Goal: Task Accomplishment & Management: Use online tool/utility

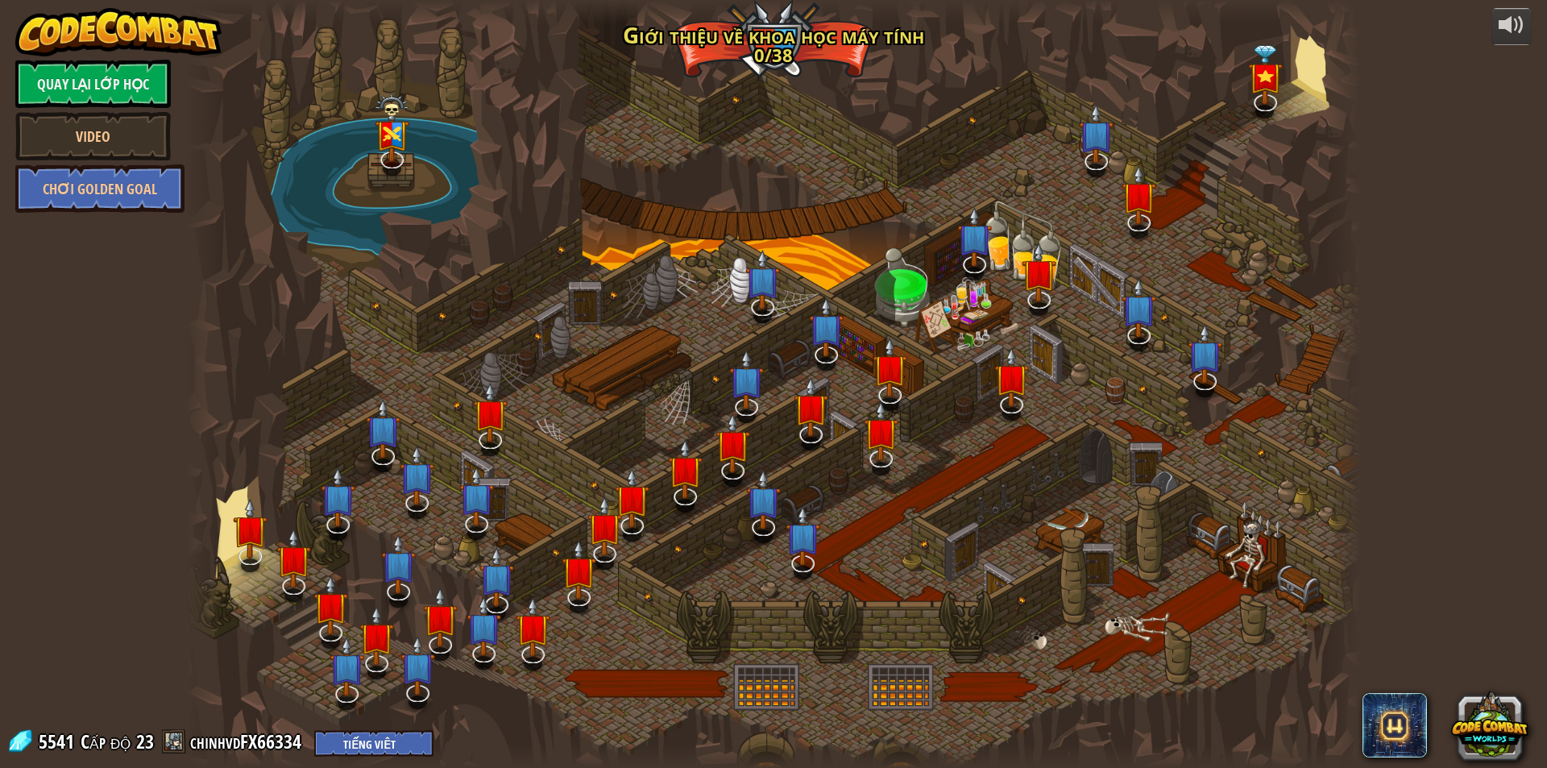
select select "vi"
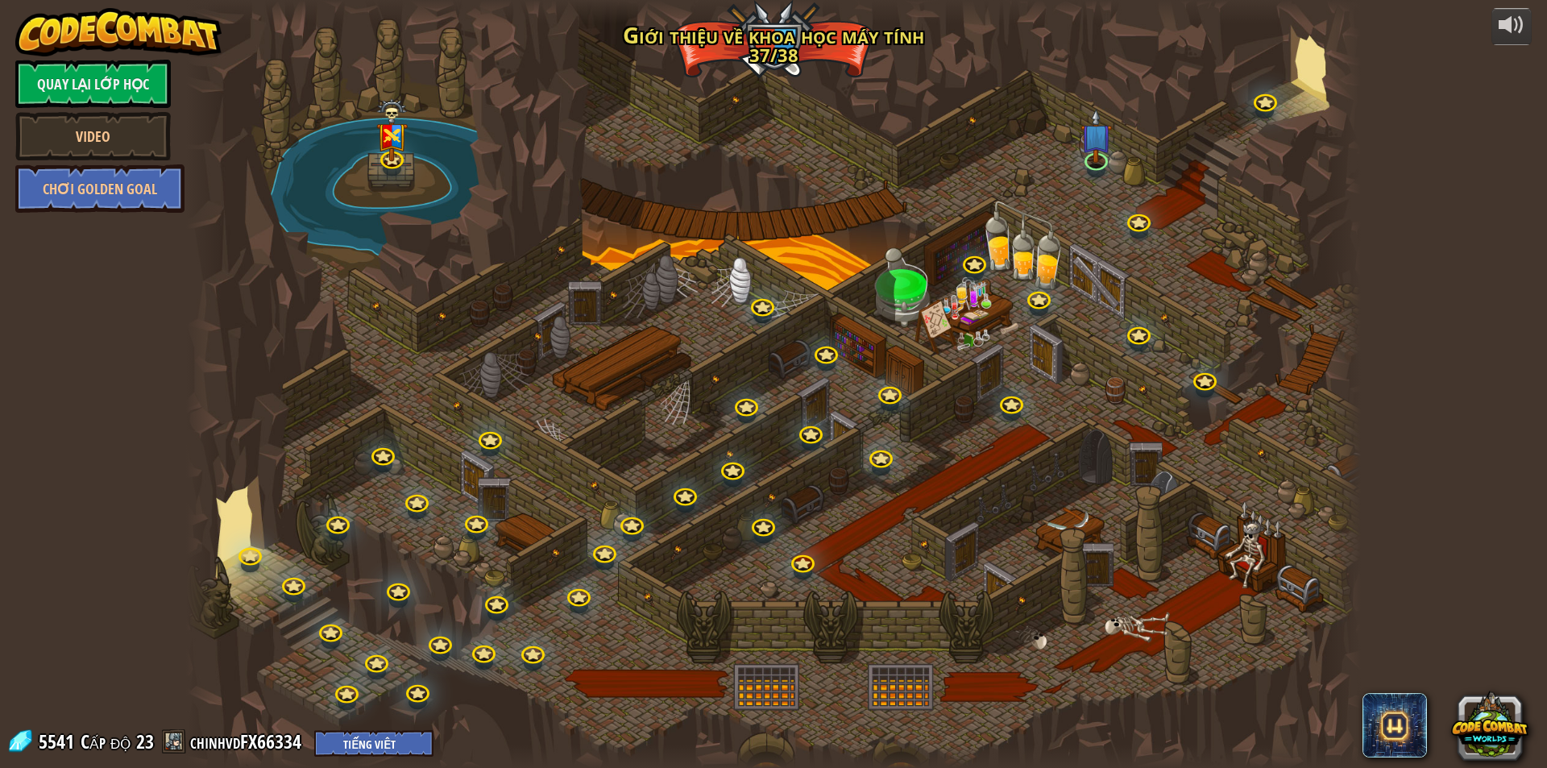
select select "vi"
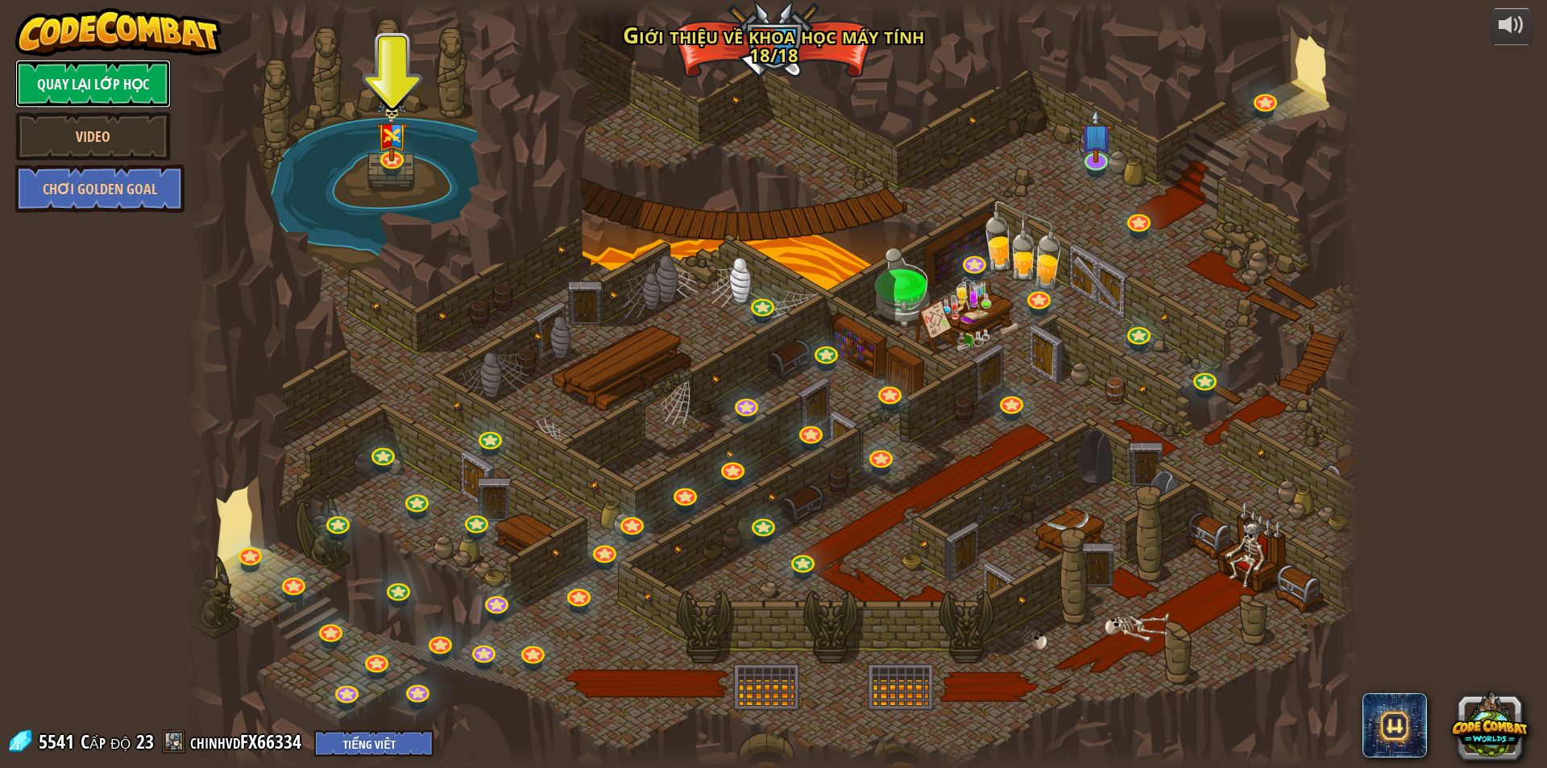
click at [128, 77] on link "Quay lại Lớp Học" at bounding box center [92, 84] width 155 height 48
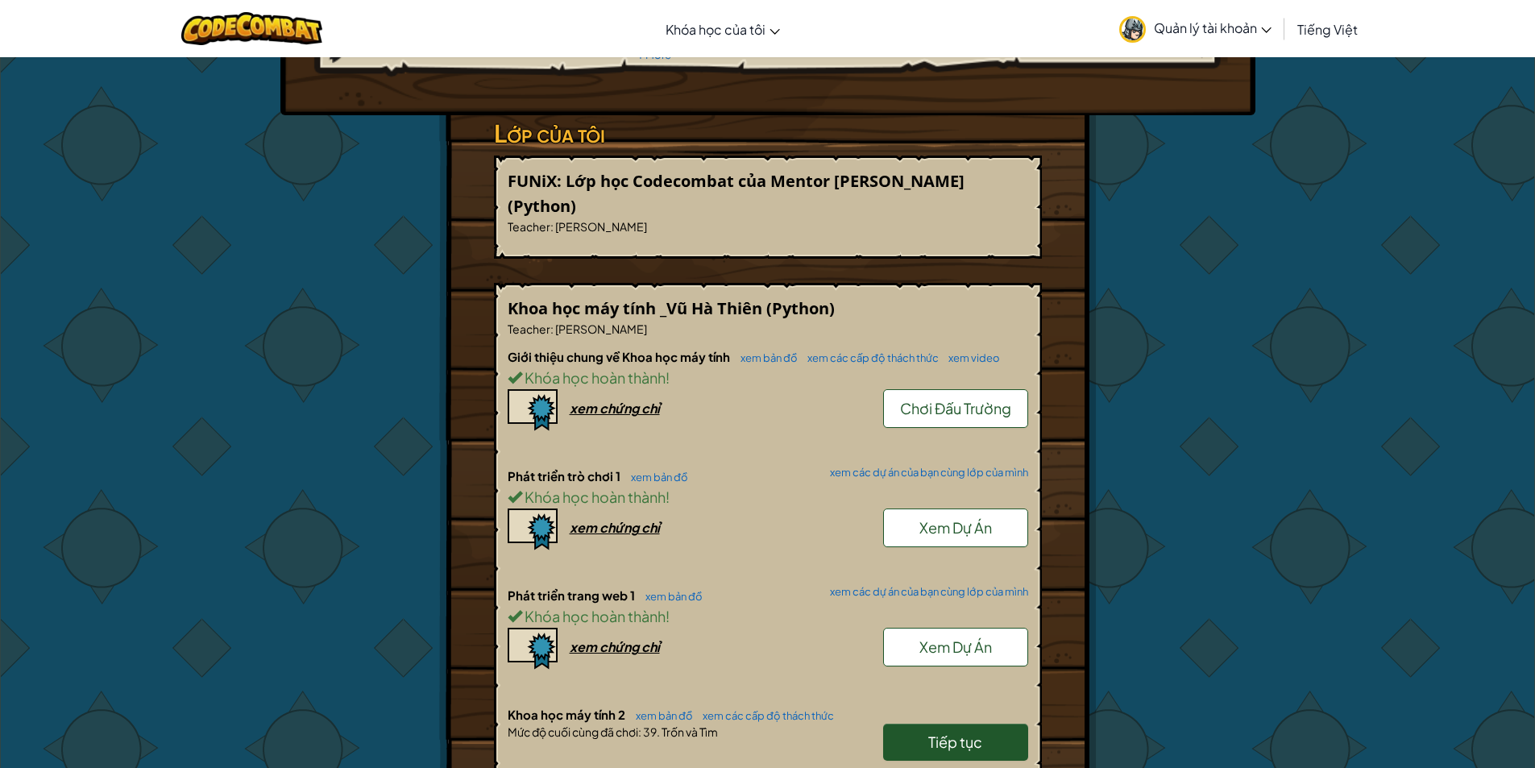
scroll to position [537, 0]
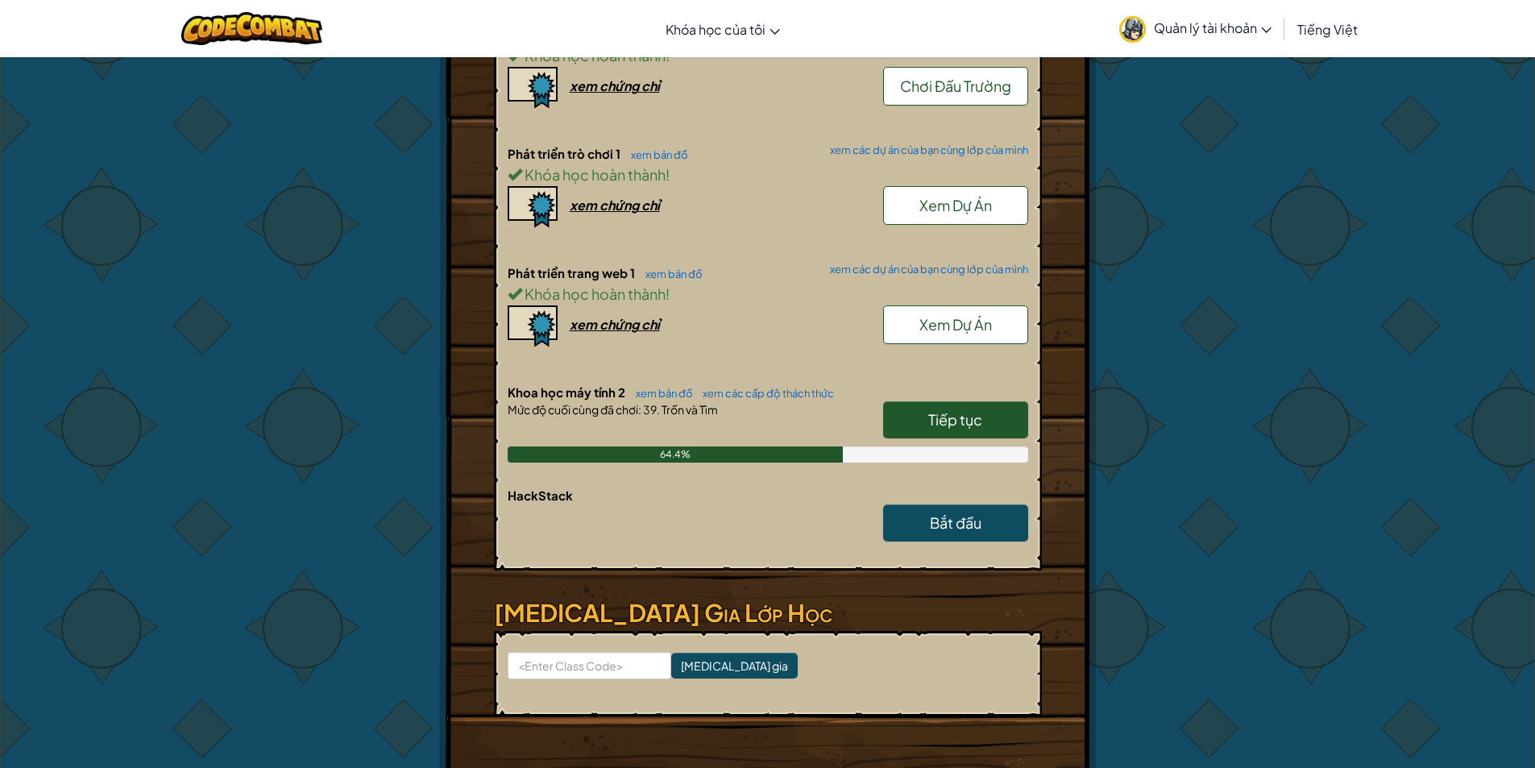
click at [973, 412] on span "Tiếp tục" at bounding box center [955, 419] width 54 height 19
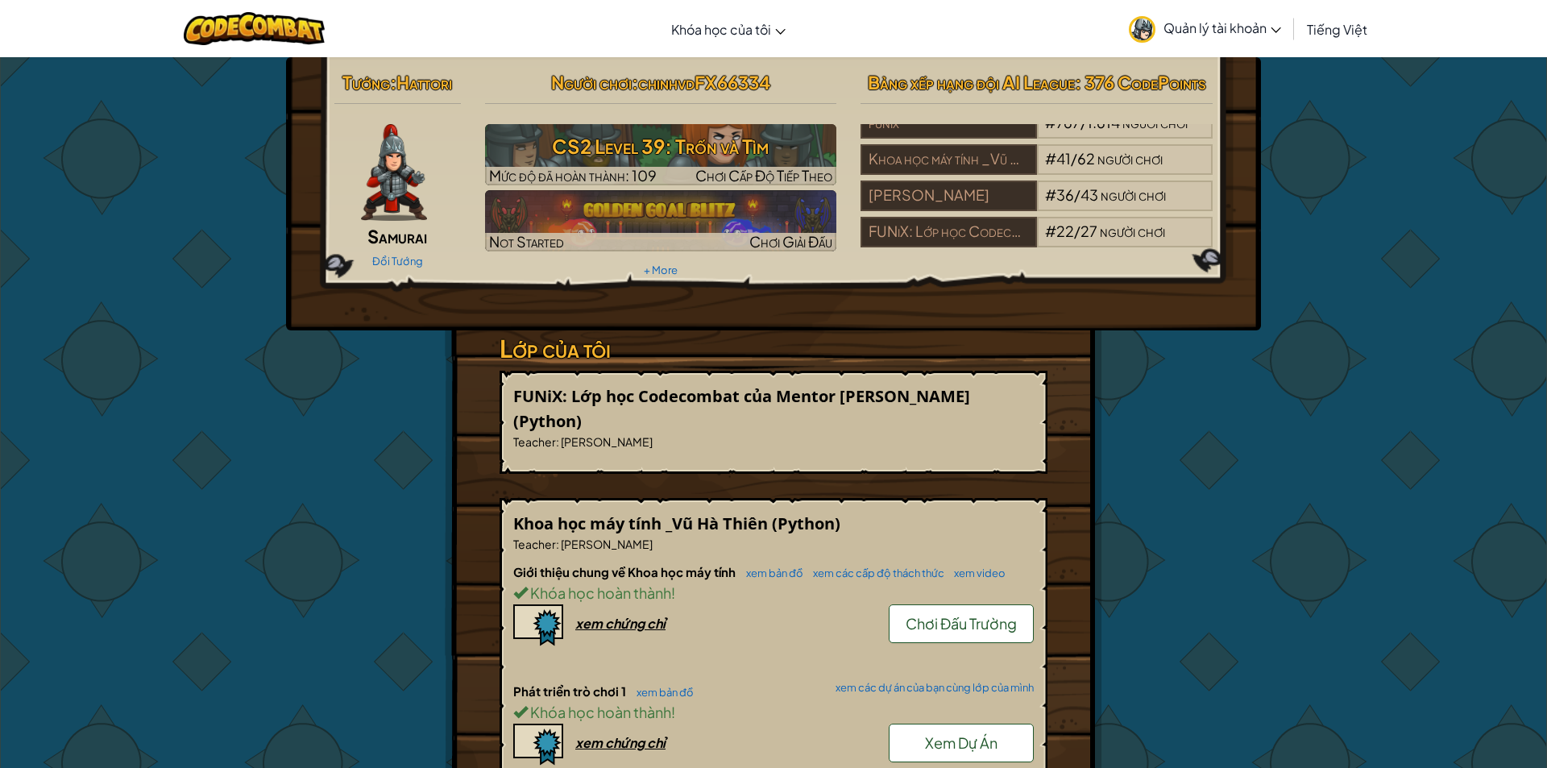
select select "vi"
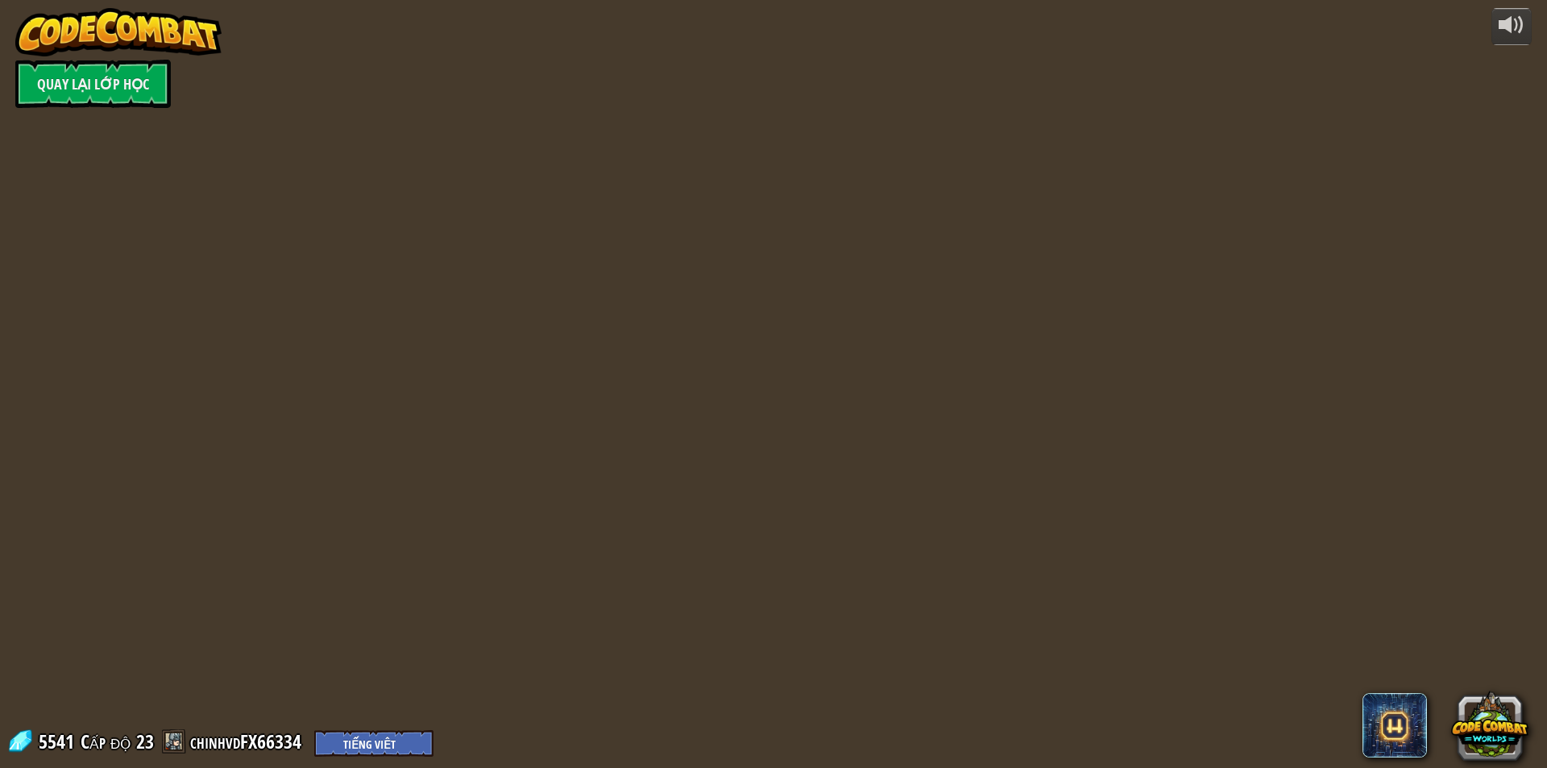
select select "vi"
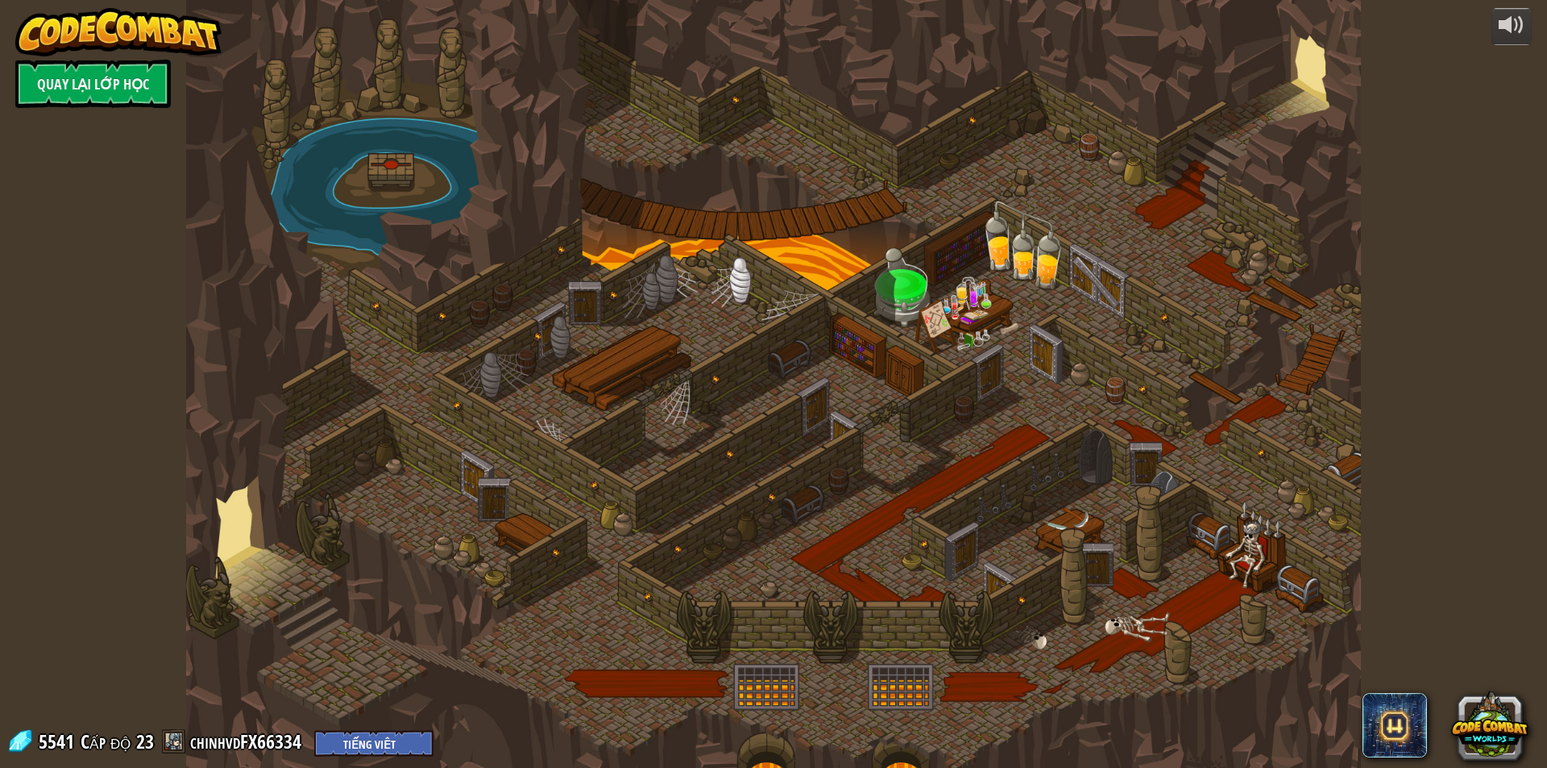
select select "vi"
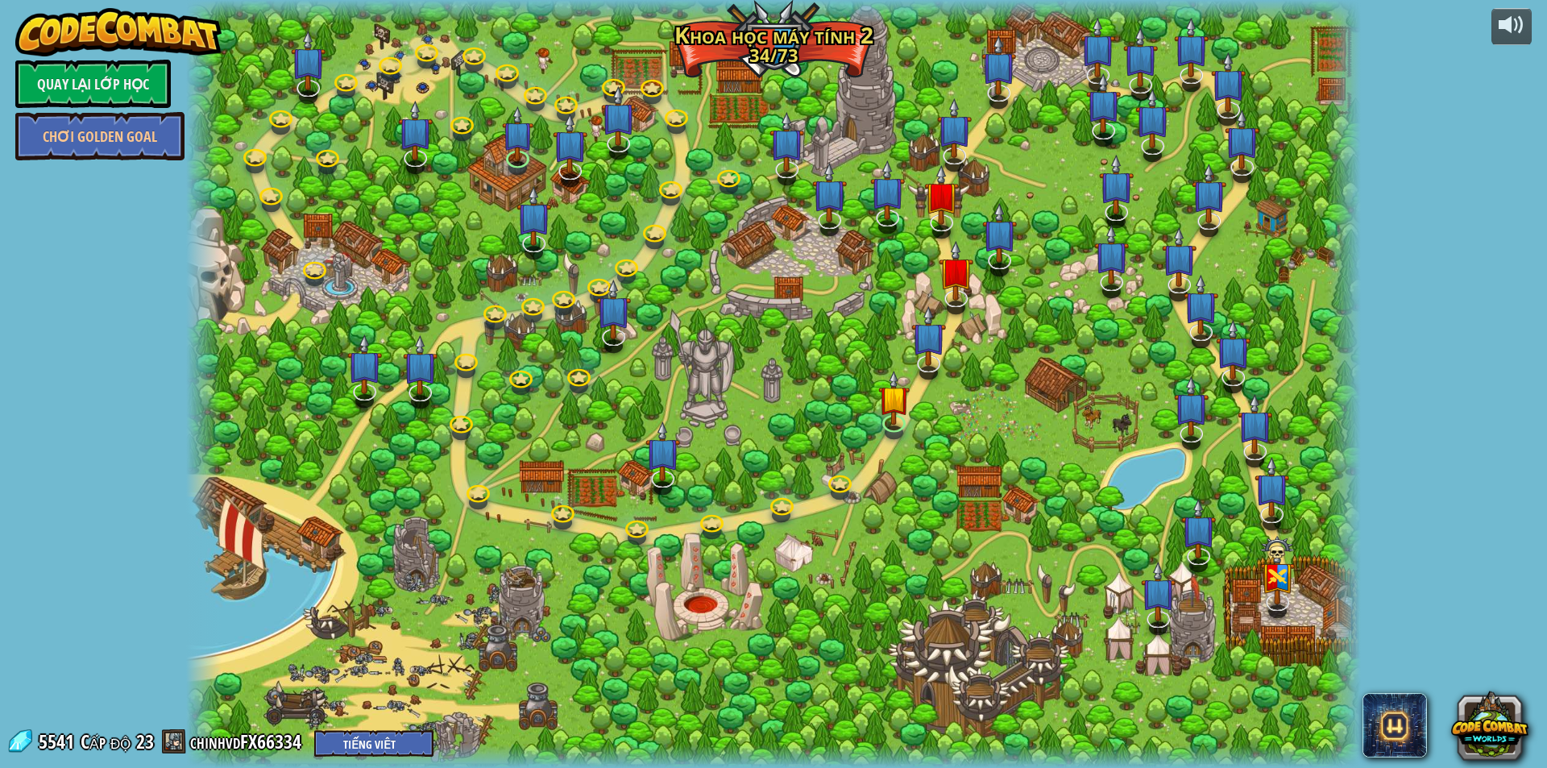
select select "vi"
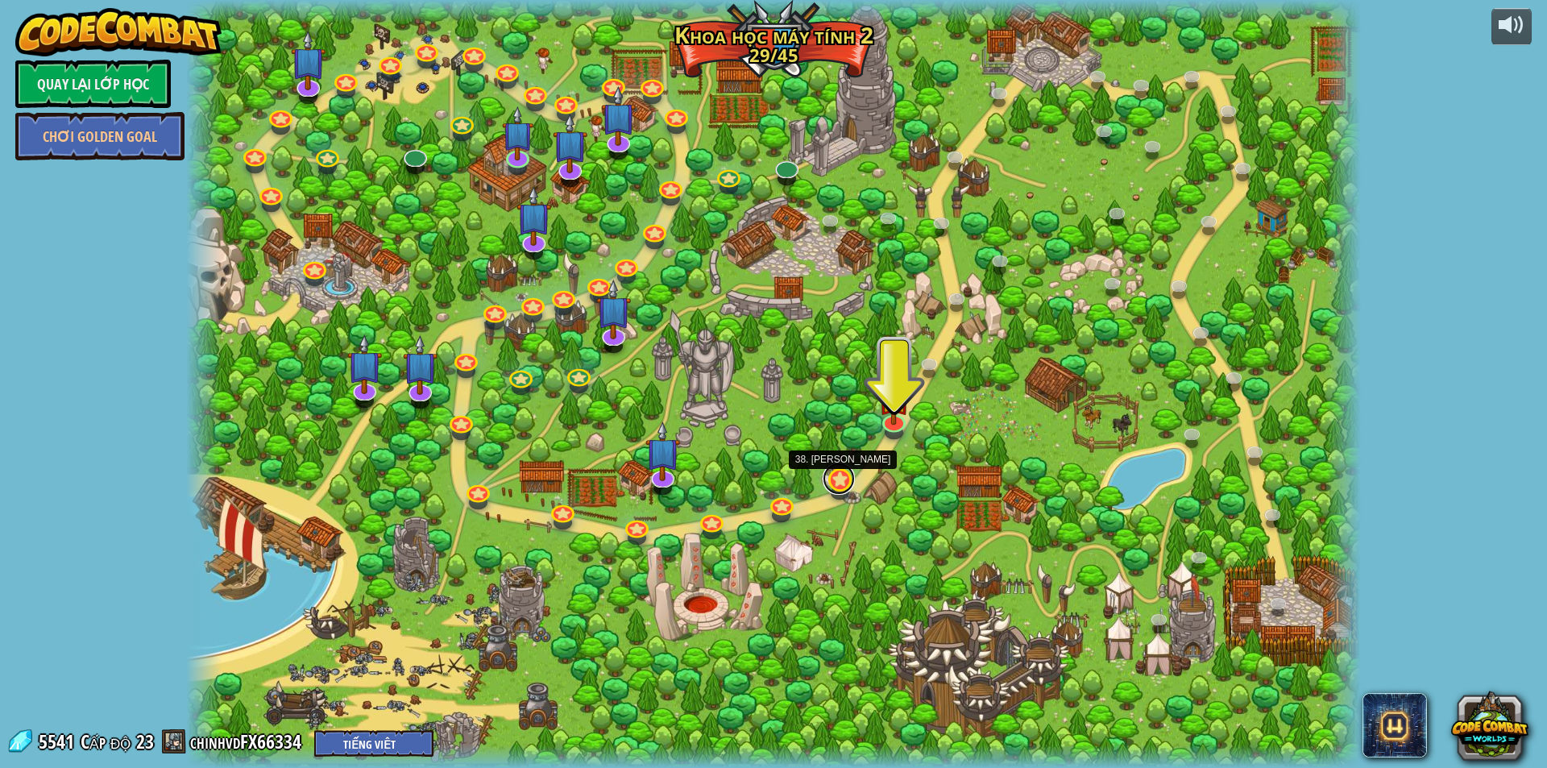
click at [835, 472] on link at bounding box center [839, 478] width 32 height 32
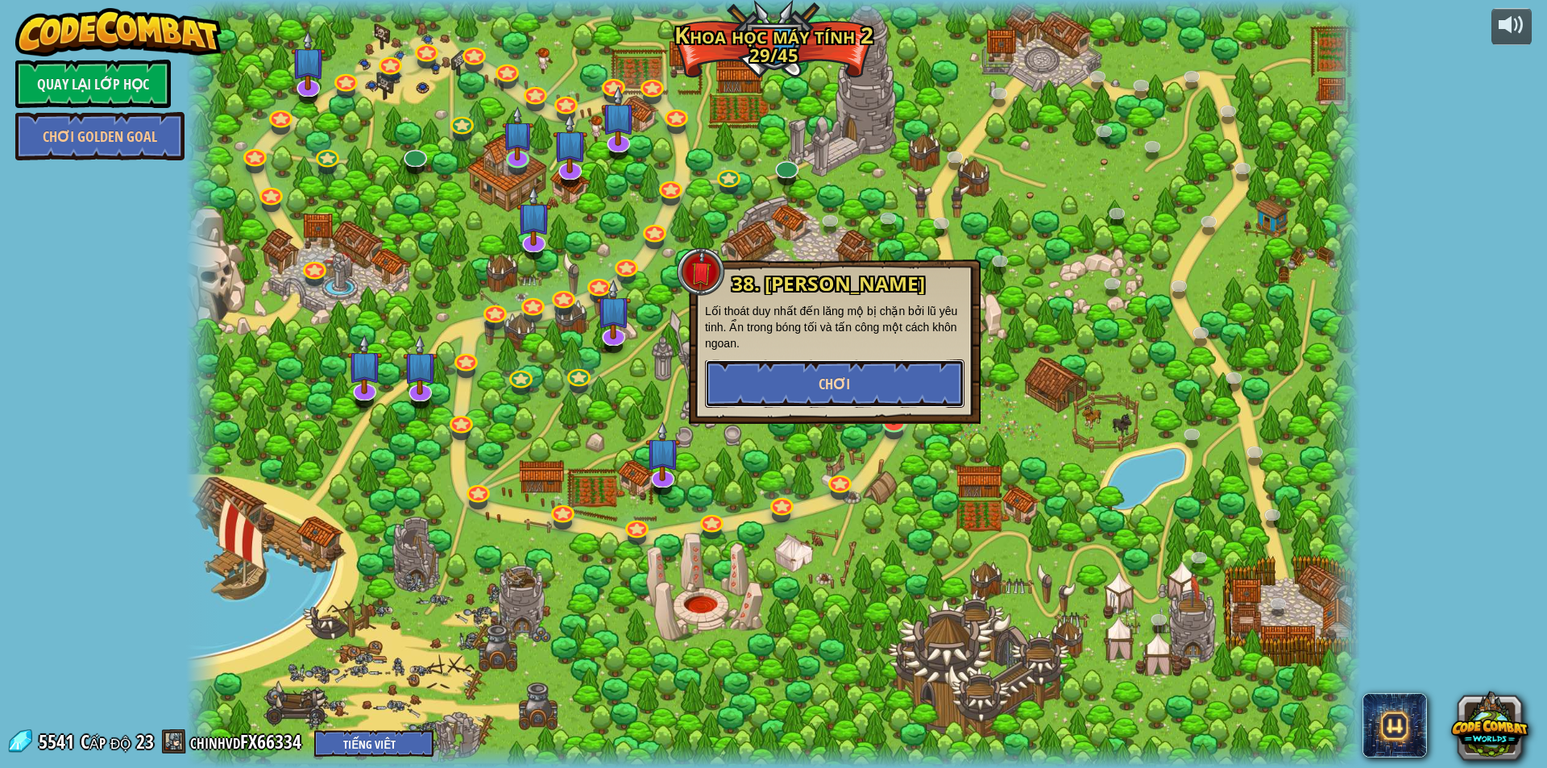
click at [815, 396] on button "Chơi" at bounding box center [834, 383] width 259 height 48
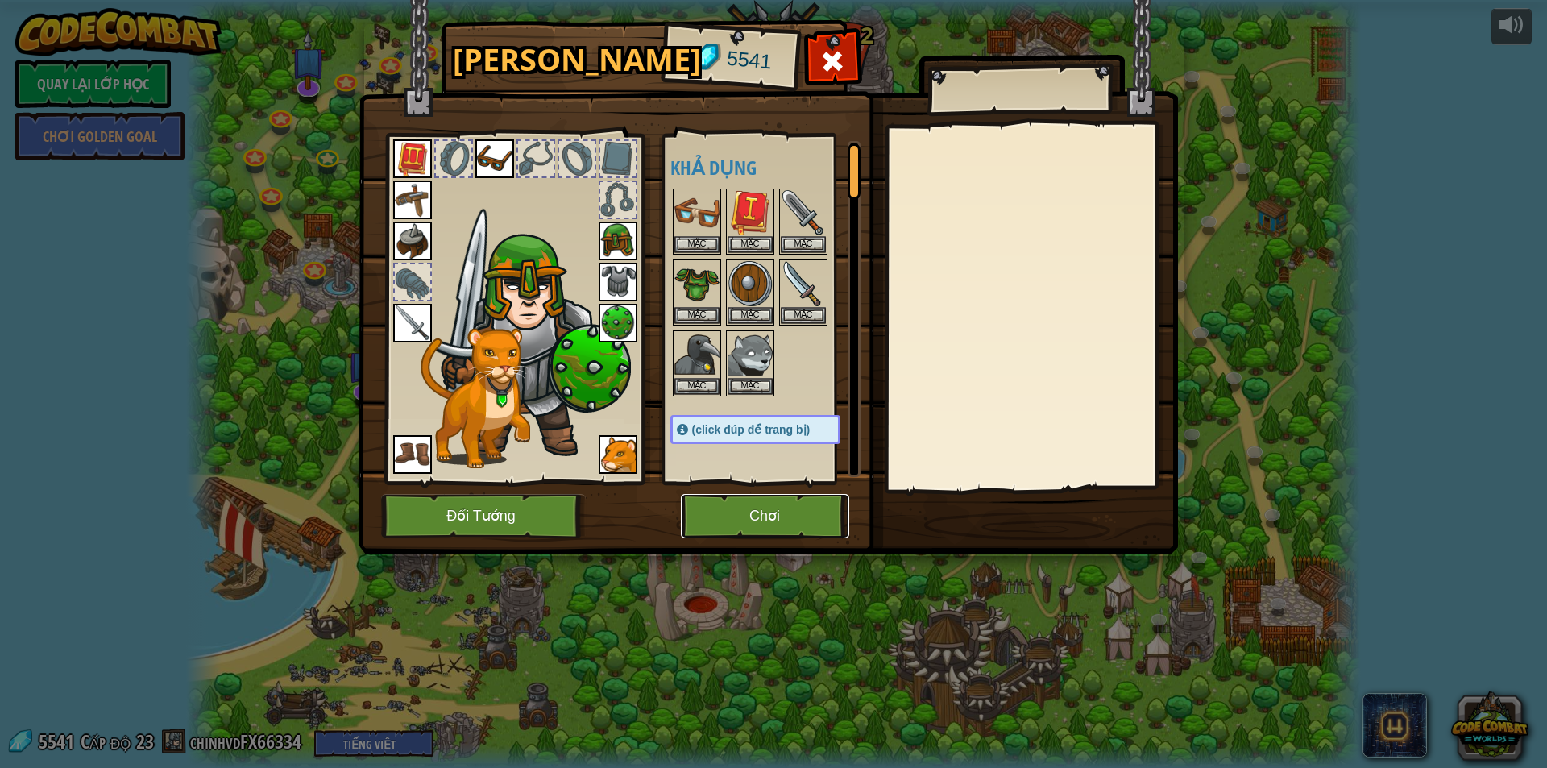
click at [744, 533] on button "Chơi" at bounding box center [765, 516] width 168 height 44
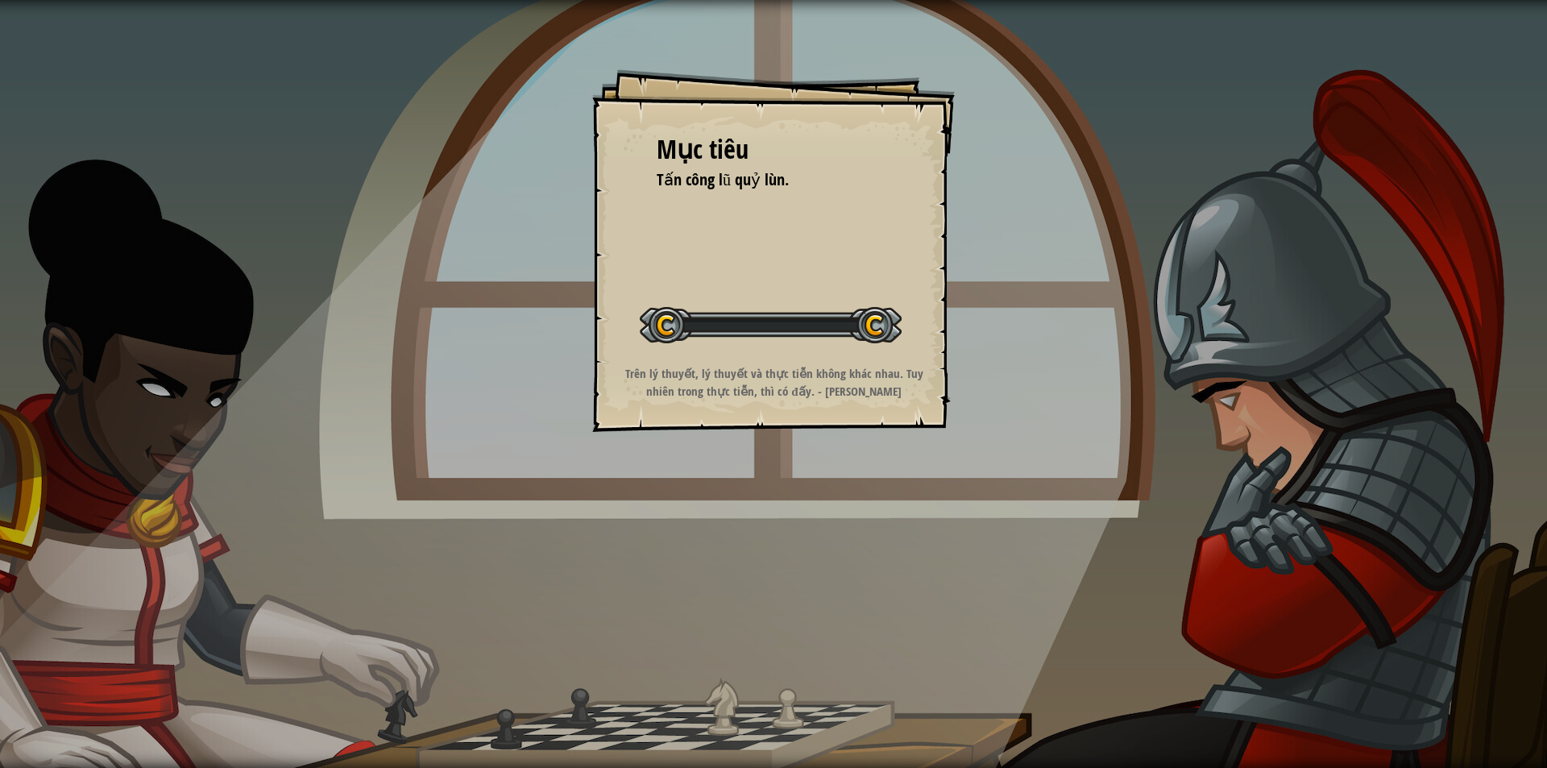
click at [746, 520] on div "Mục [PERSON_NAME] công lũ quỷ lùn. Bắt đầu màn chơi Không kết nối được với serv…" at bounding box center [773, 384] width 1547 height 768
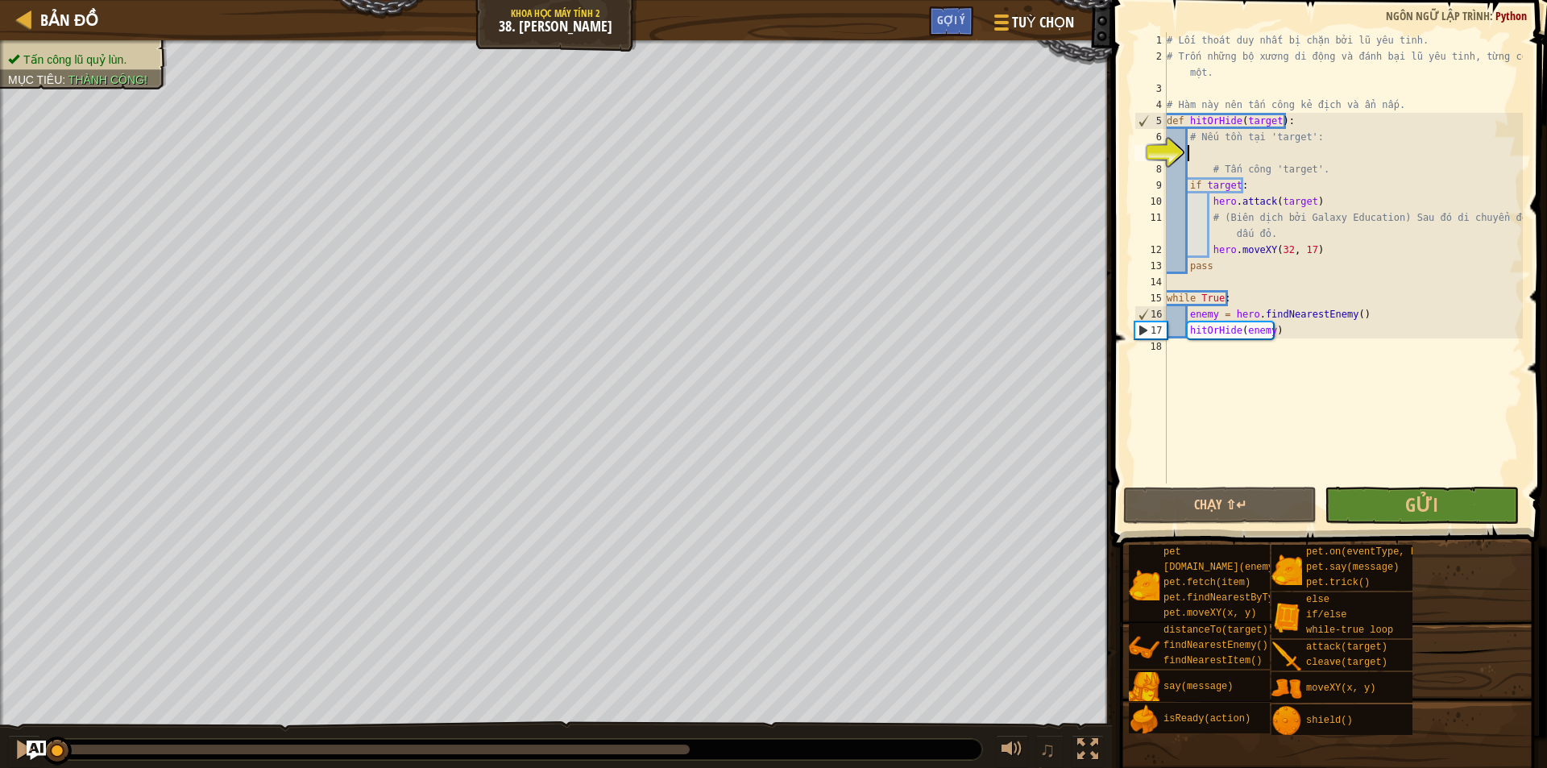
select select "vi"
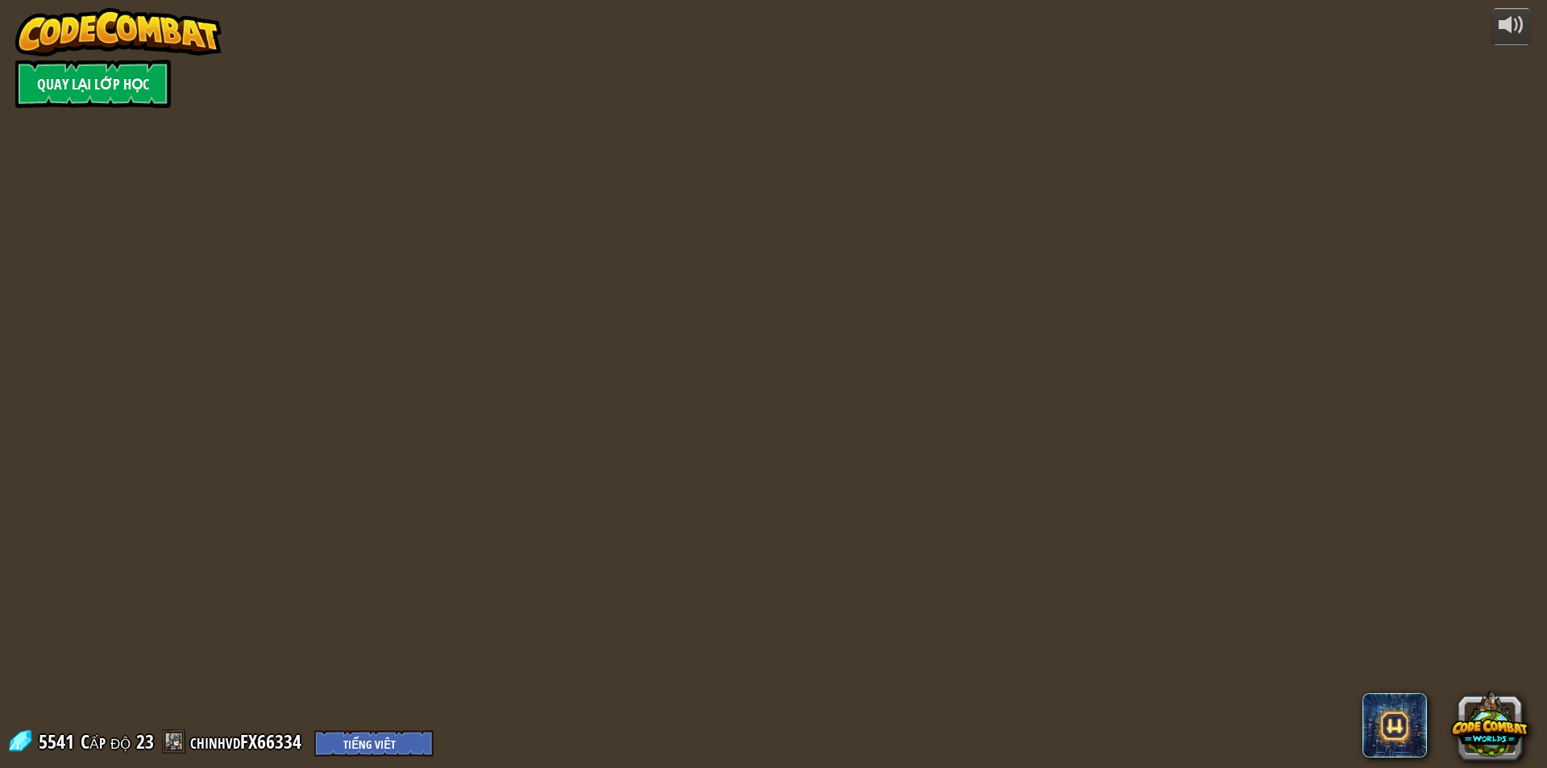
select select "vi"
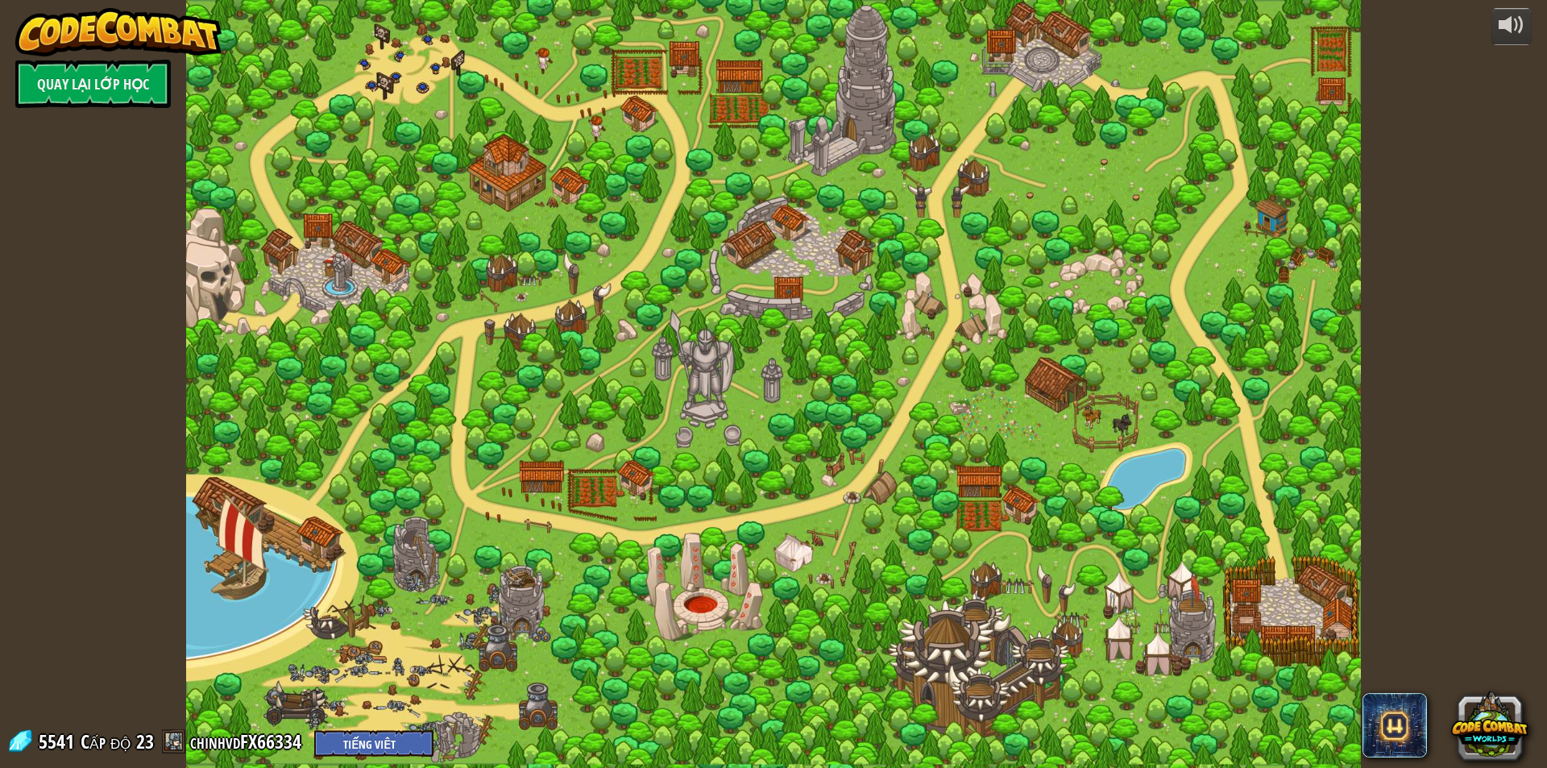
select select "vi"
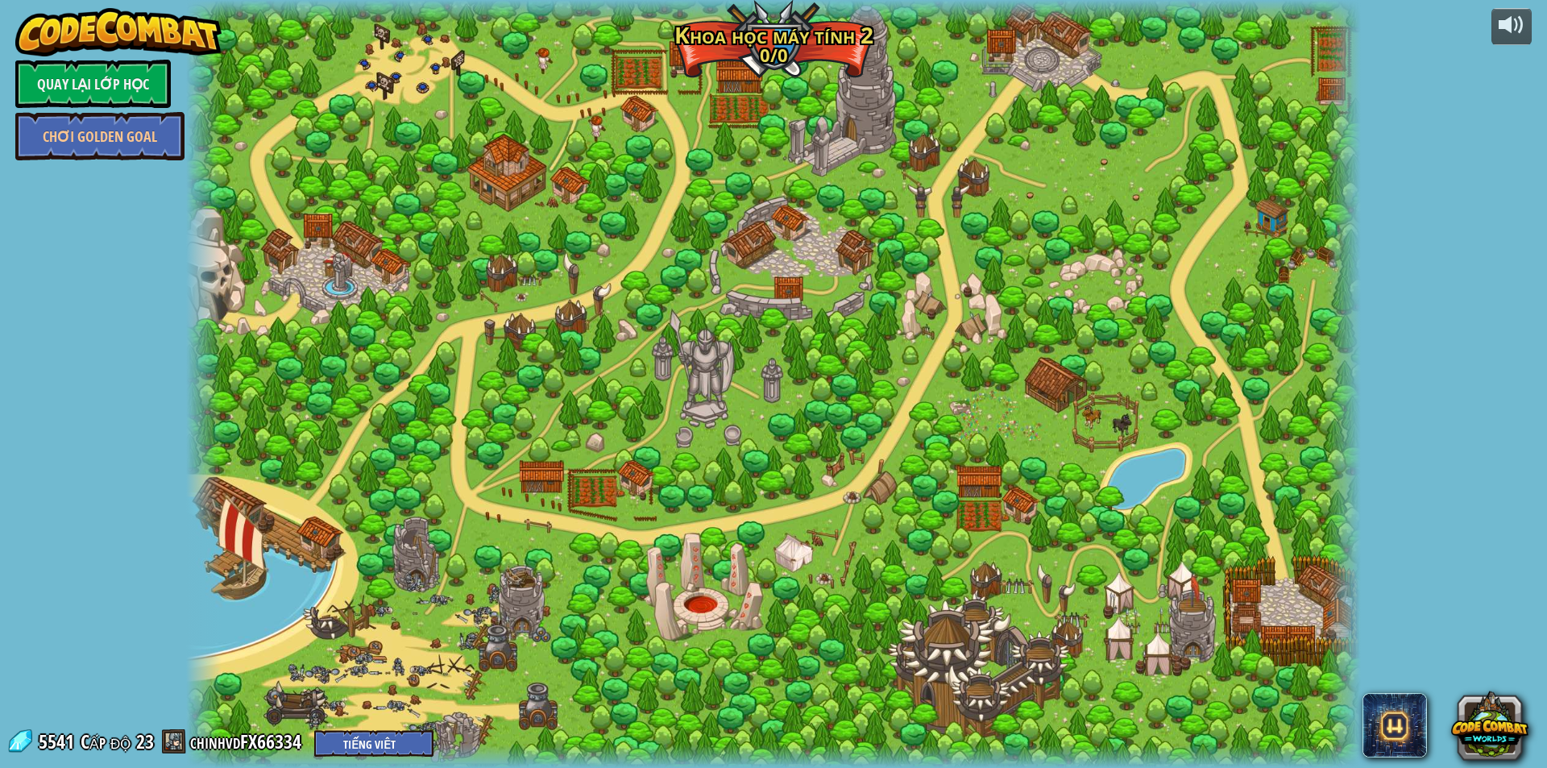
select select "vi"
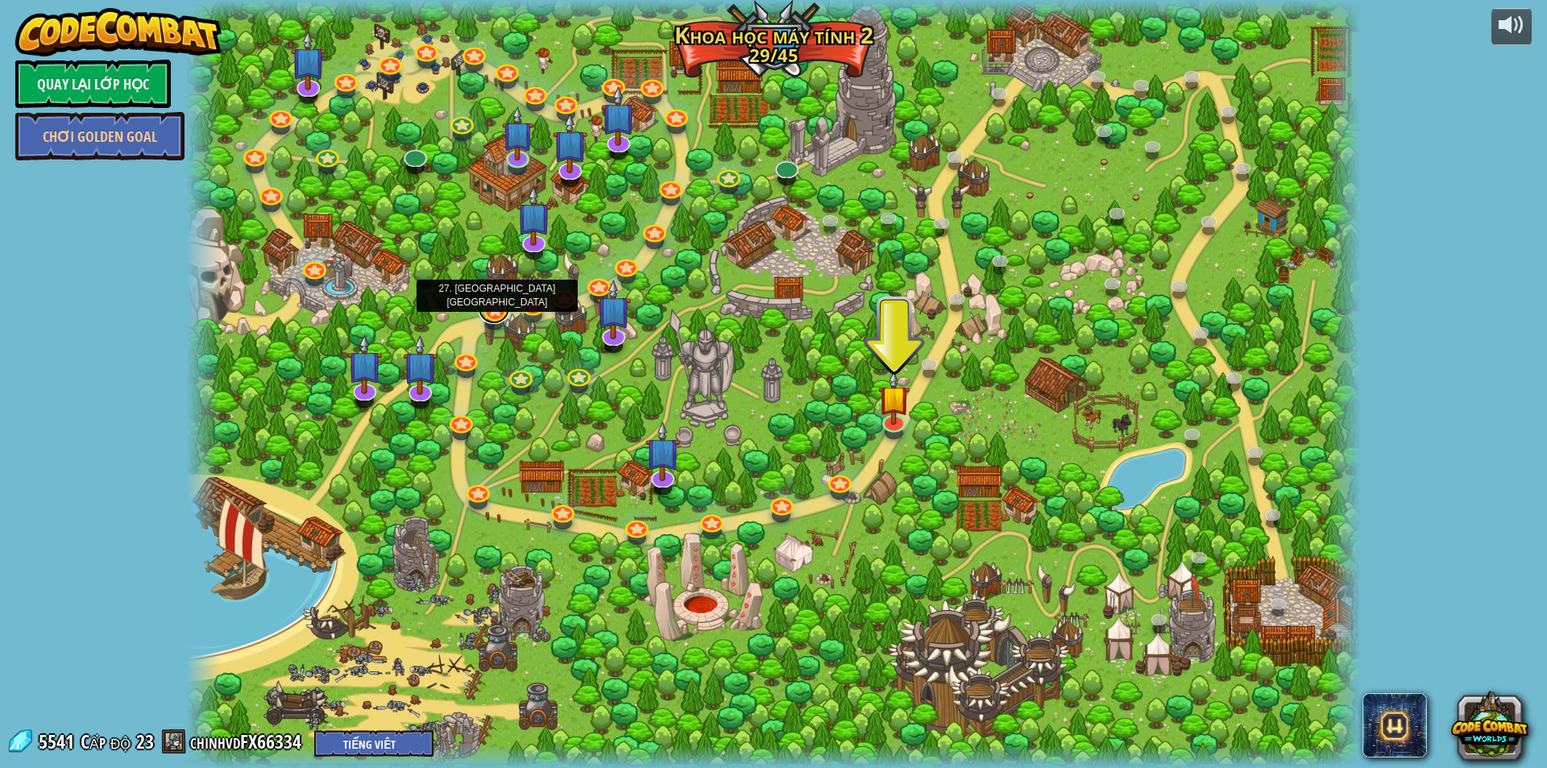
click at [486, 316] on link at bounding box center [494, 308] width 32 height 32
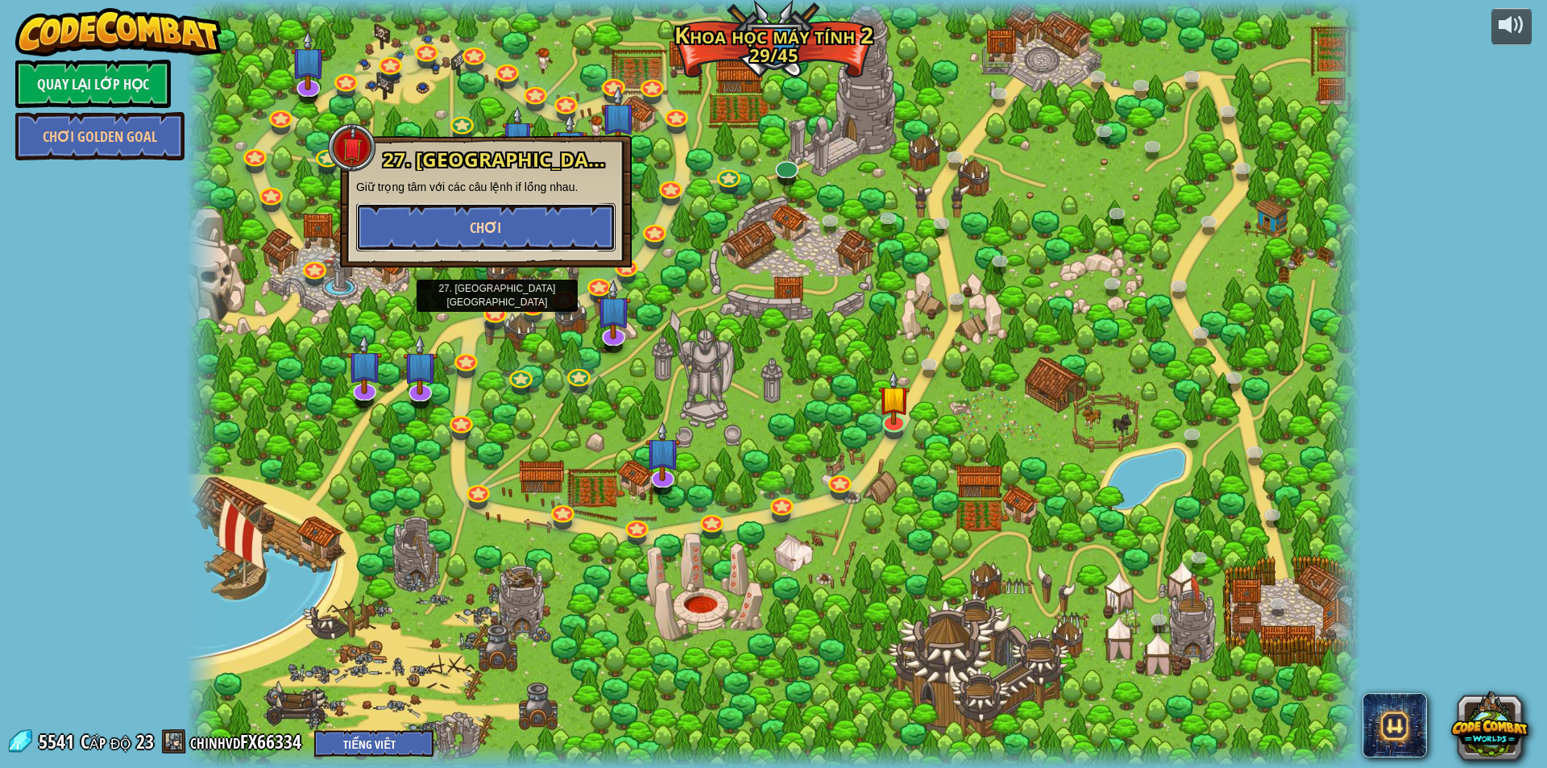
click at [522, 227] on button "Chơi" at bounding box center [485, 227] width 259 height 48
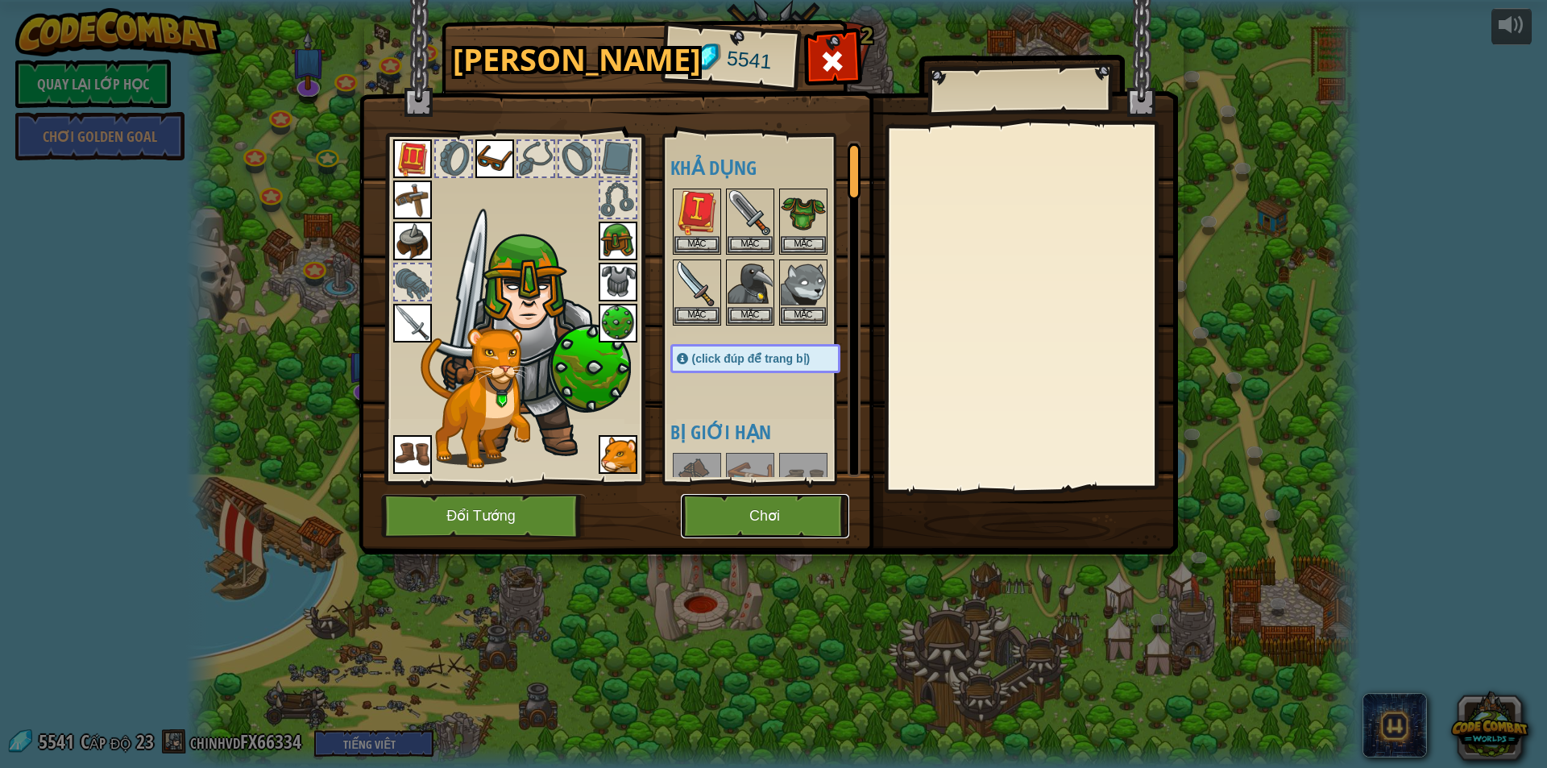
click at [728, 518] on button "Chơi" at bounding box center [765, 516] width 168 height 44
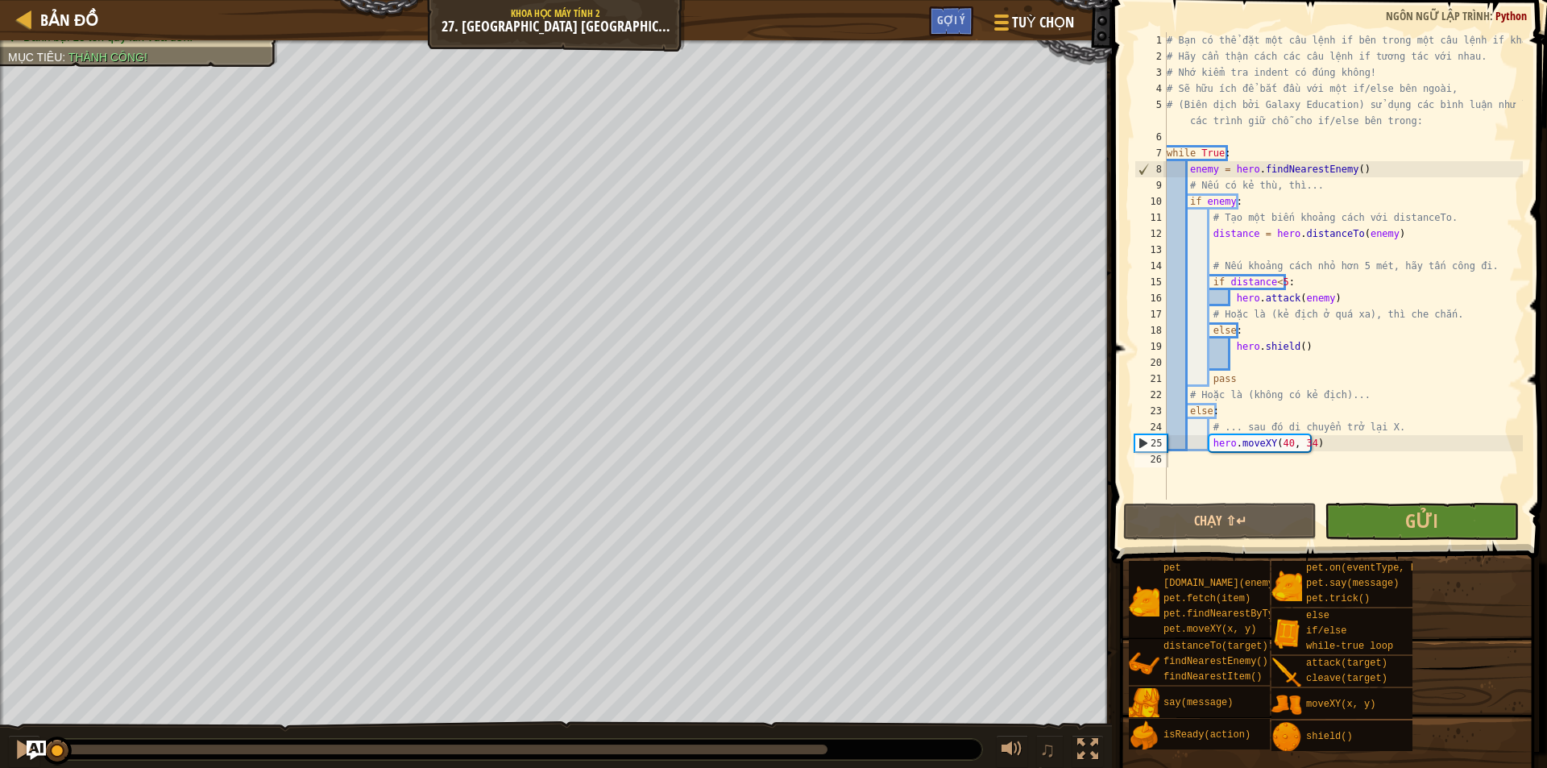
click at [12, 20] on div "Bản đồ Khoa học máy tính 2 27. [GEOGRAPHIC_DATA] Chuyển Động Tuỳ chọn Xong Gợi ý" at bounding box center [556, 20] width 1112 height 40
click at [11, 14] on div "Bản đồ Khoa học máy tính 2 27. [GEOGRAPHIC_DATA] Chuyển Động Tuỳ chọn Xong Gợi ý" at bounding box center [556, 20] width 1112 height 40
click at [33, 20] on div at bounding box center [25, 19] width 20 height 20
select select "vi"
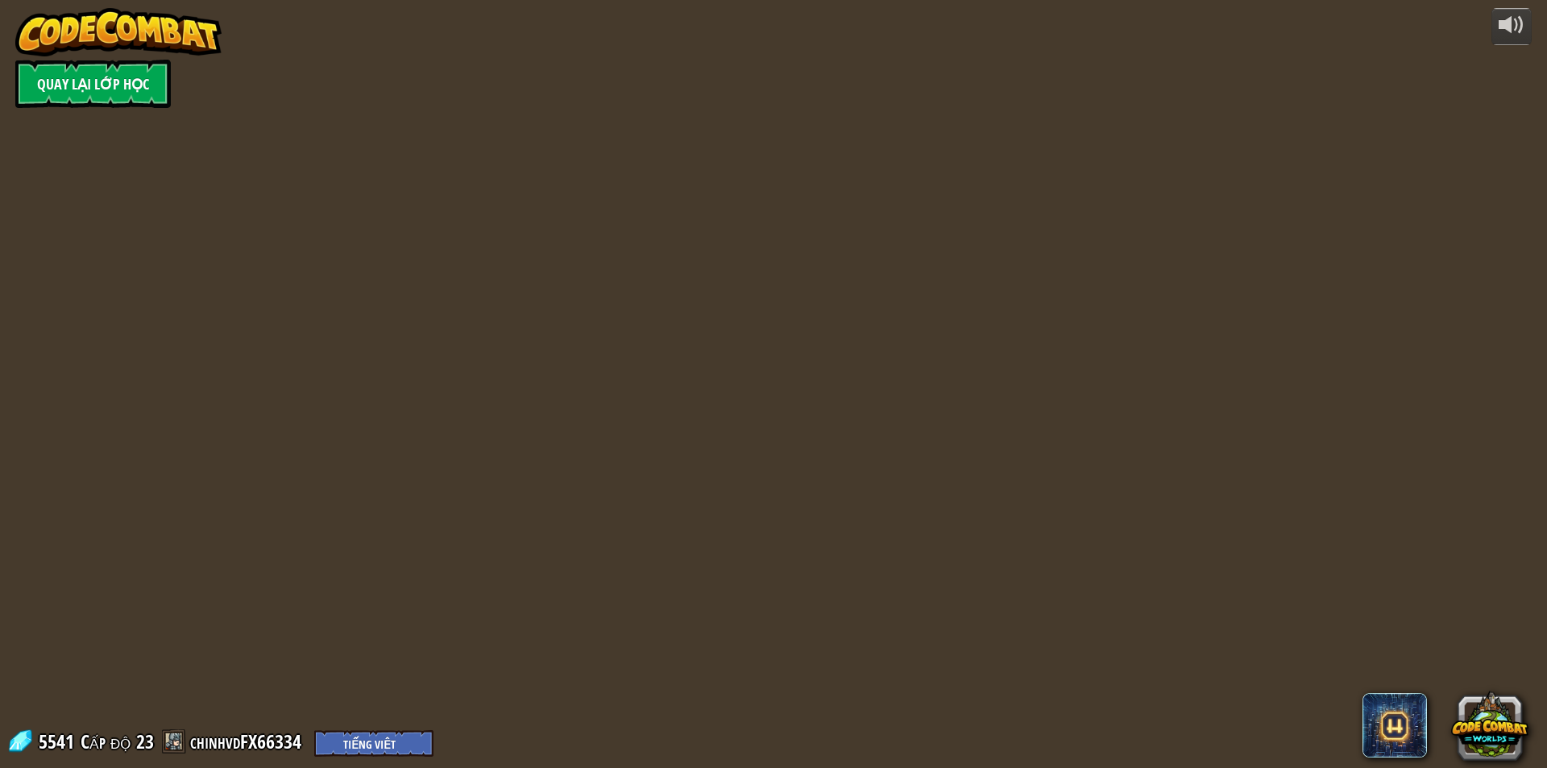
select select "vi"
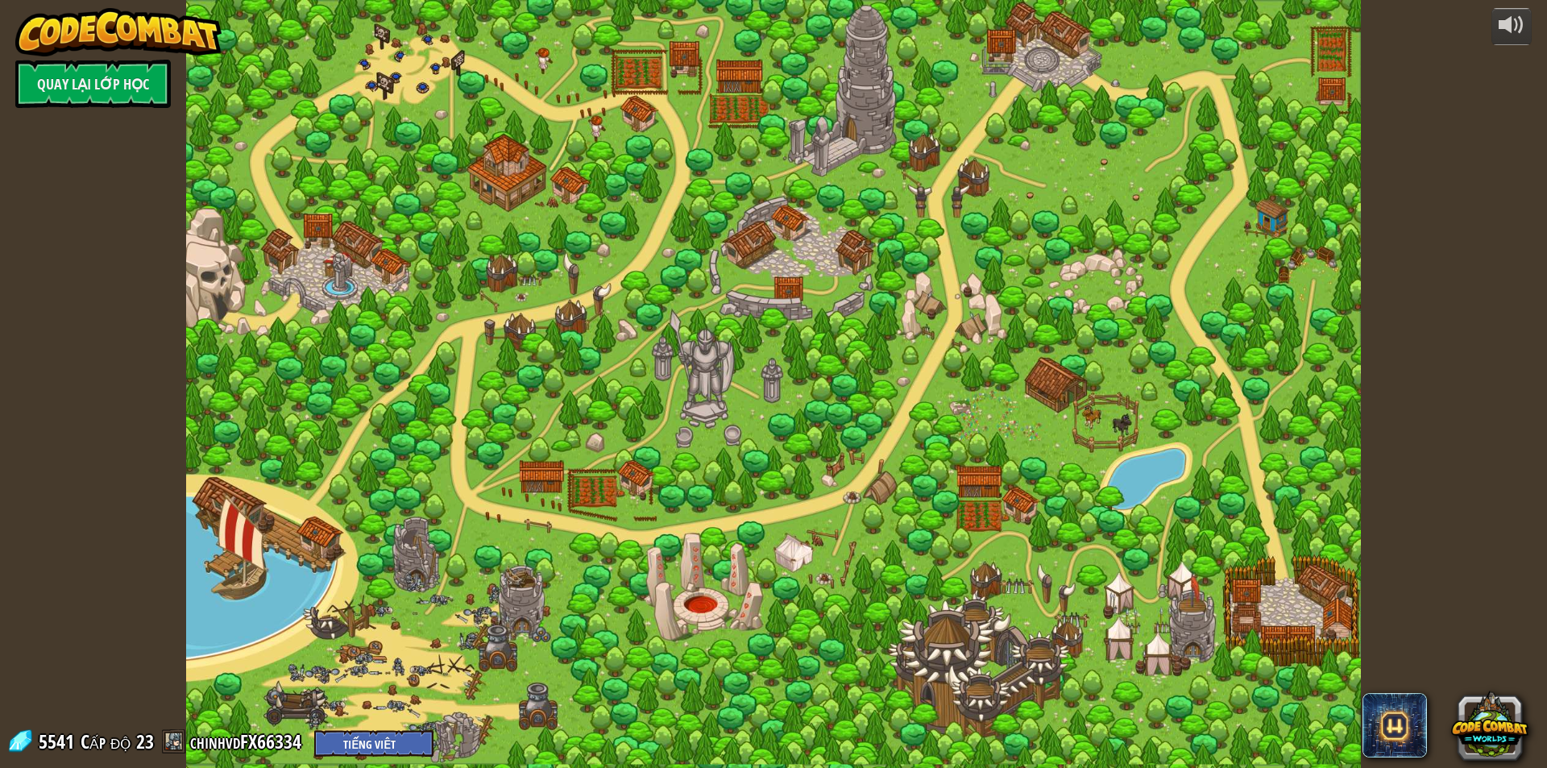
select select "vi"
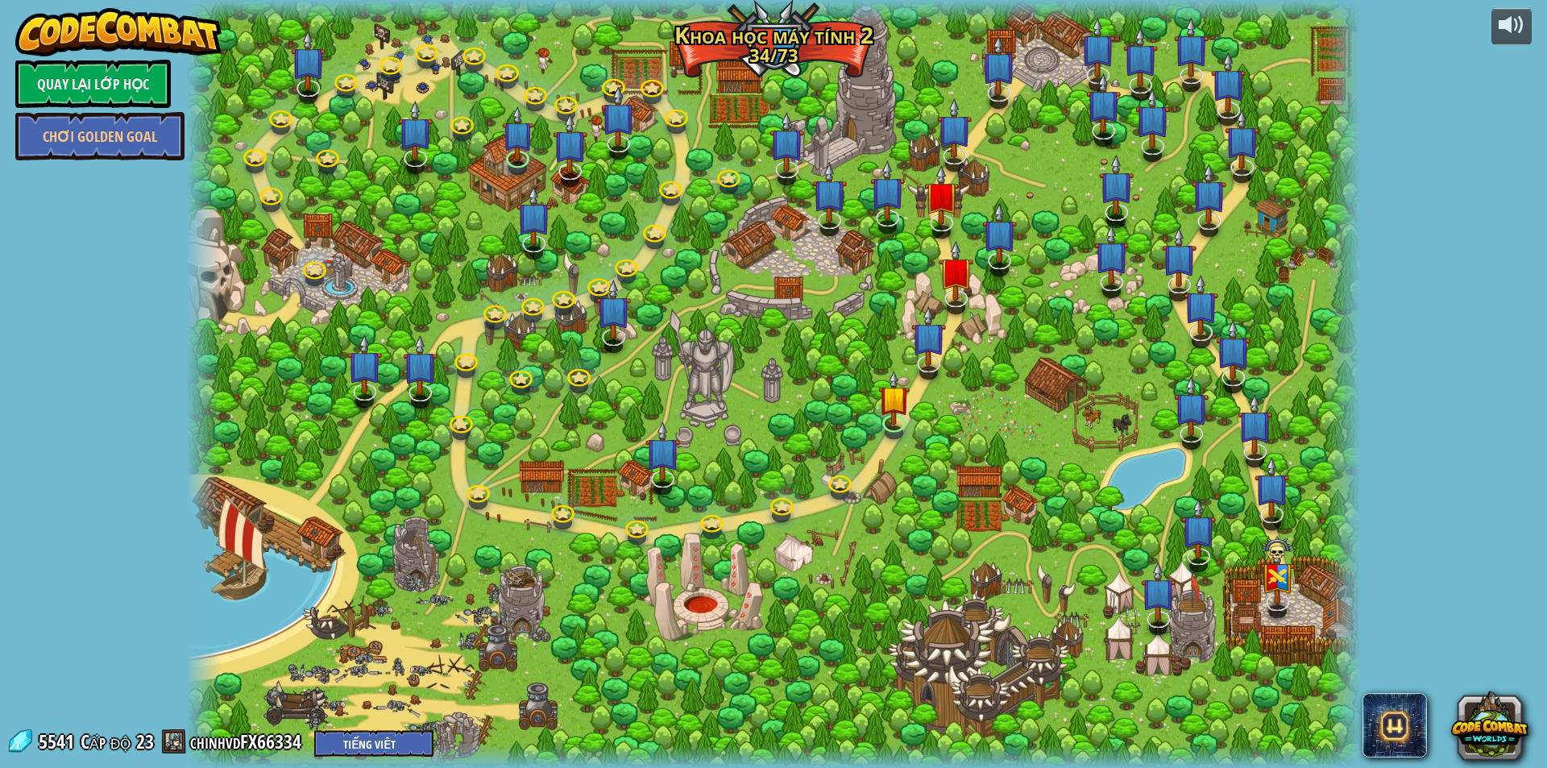
select select "vi"
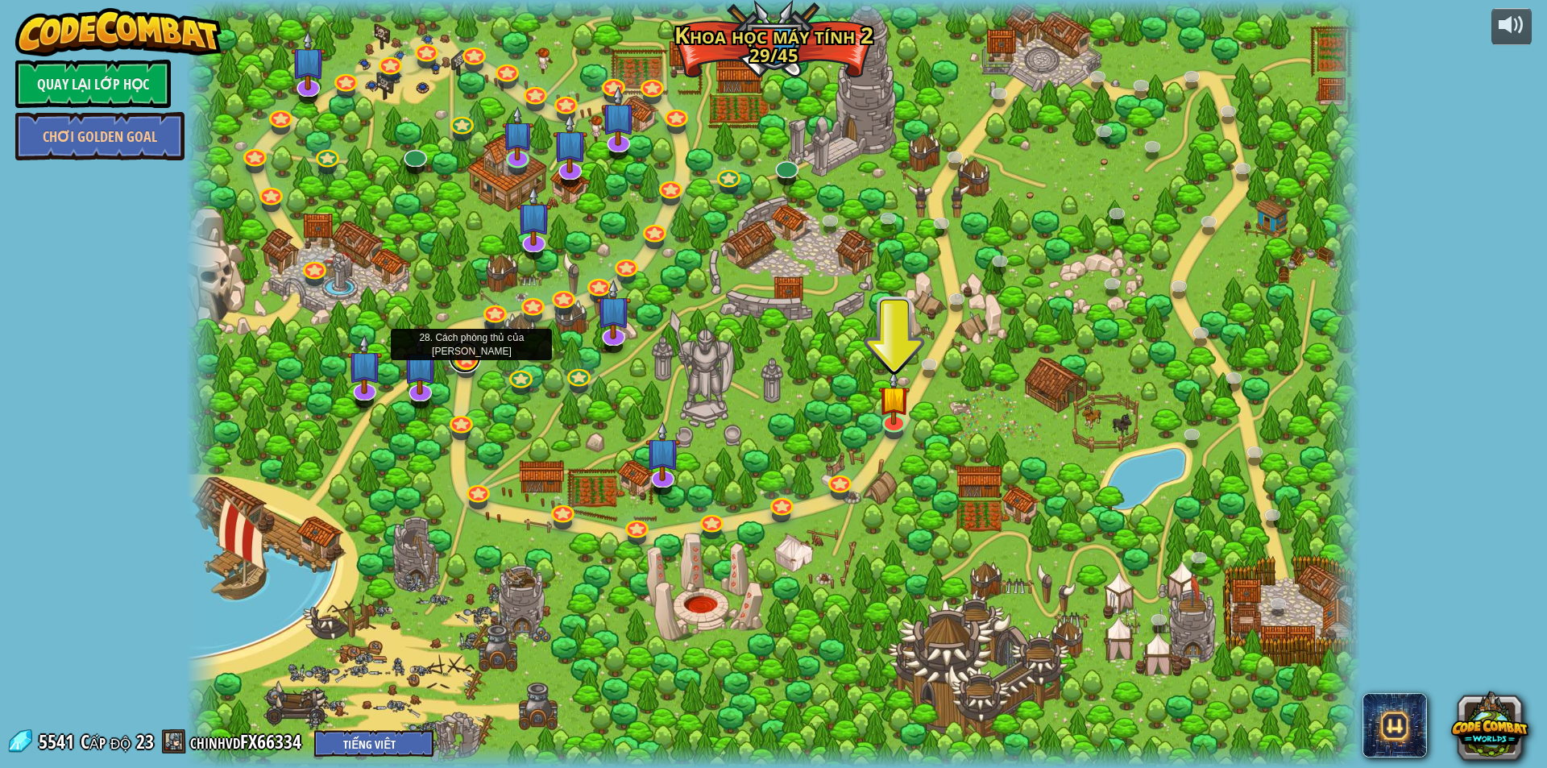
click at [468, 363] on link at bounding box center [465, 357] width 32 height 32
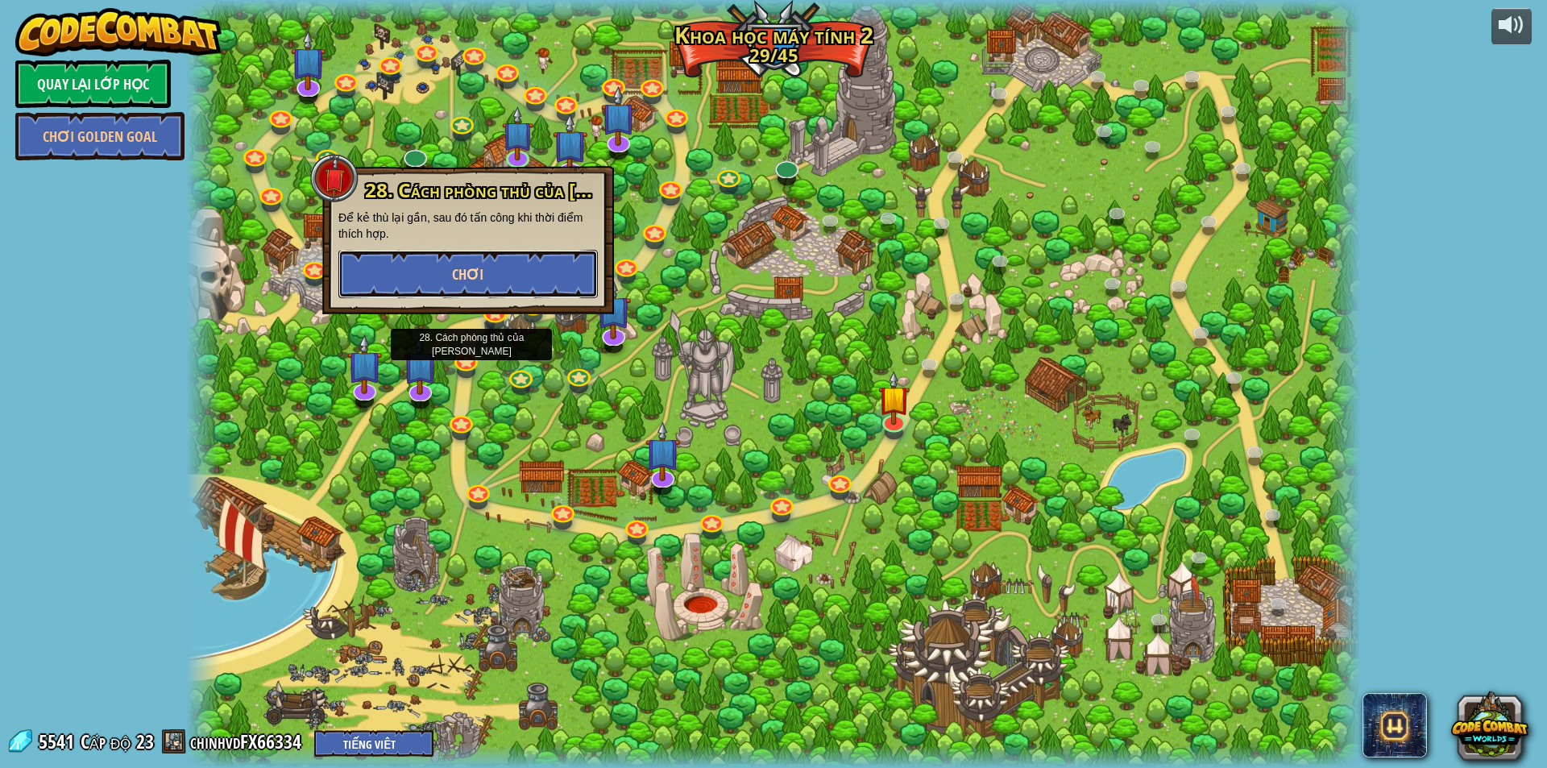
click at [485, 268] on button "Chơi" at bounding box center [467, 274] width 259 height 48
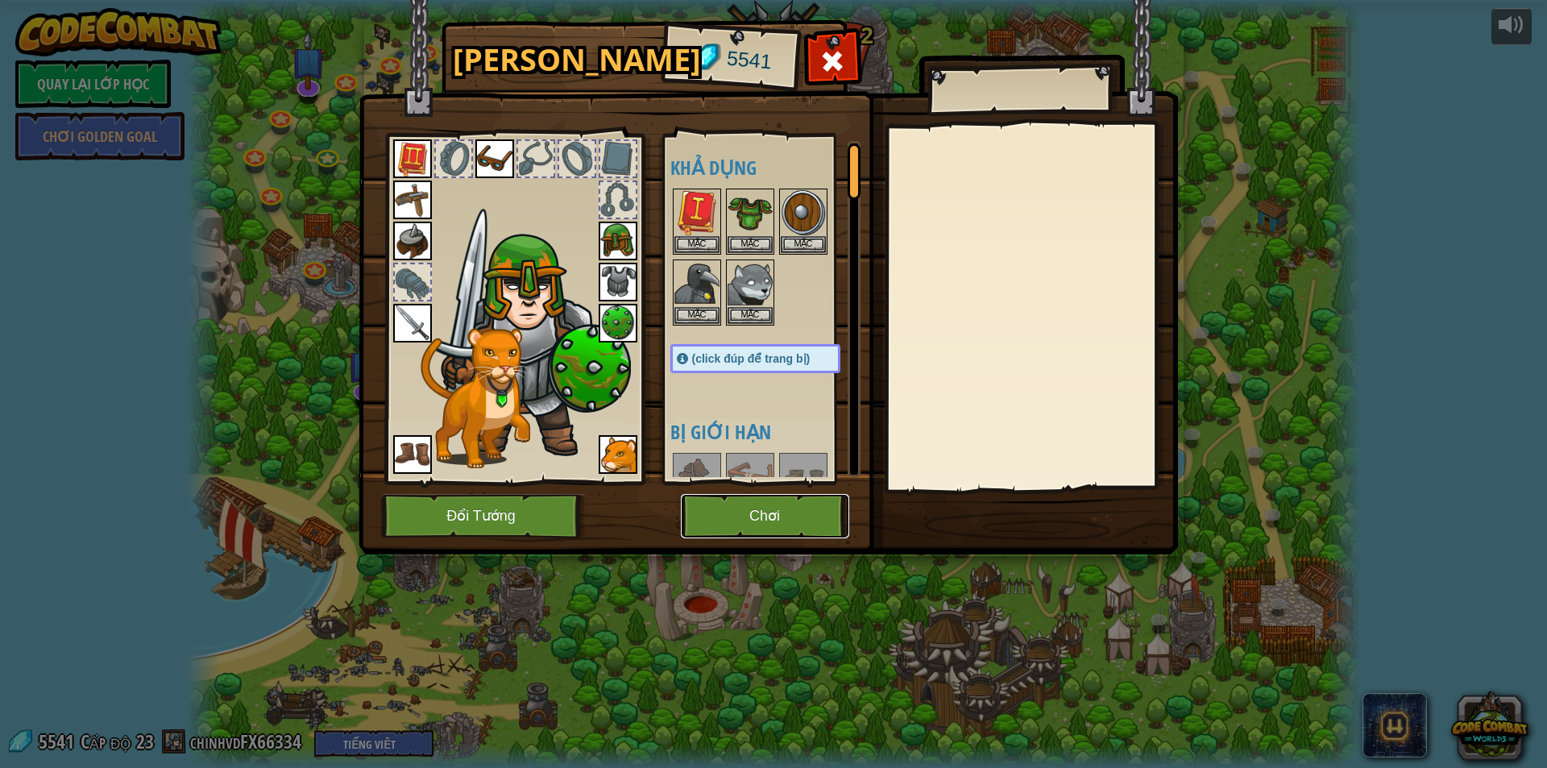
click at [763, 504] on button "Chơi" at bounding box center [765, 516] width 168 height 44
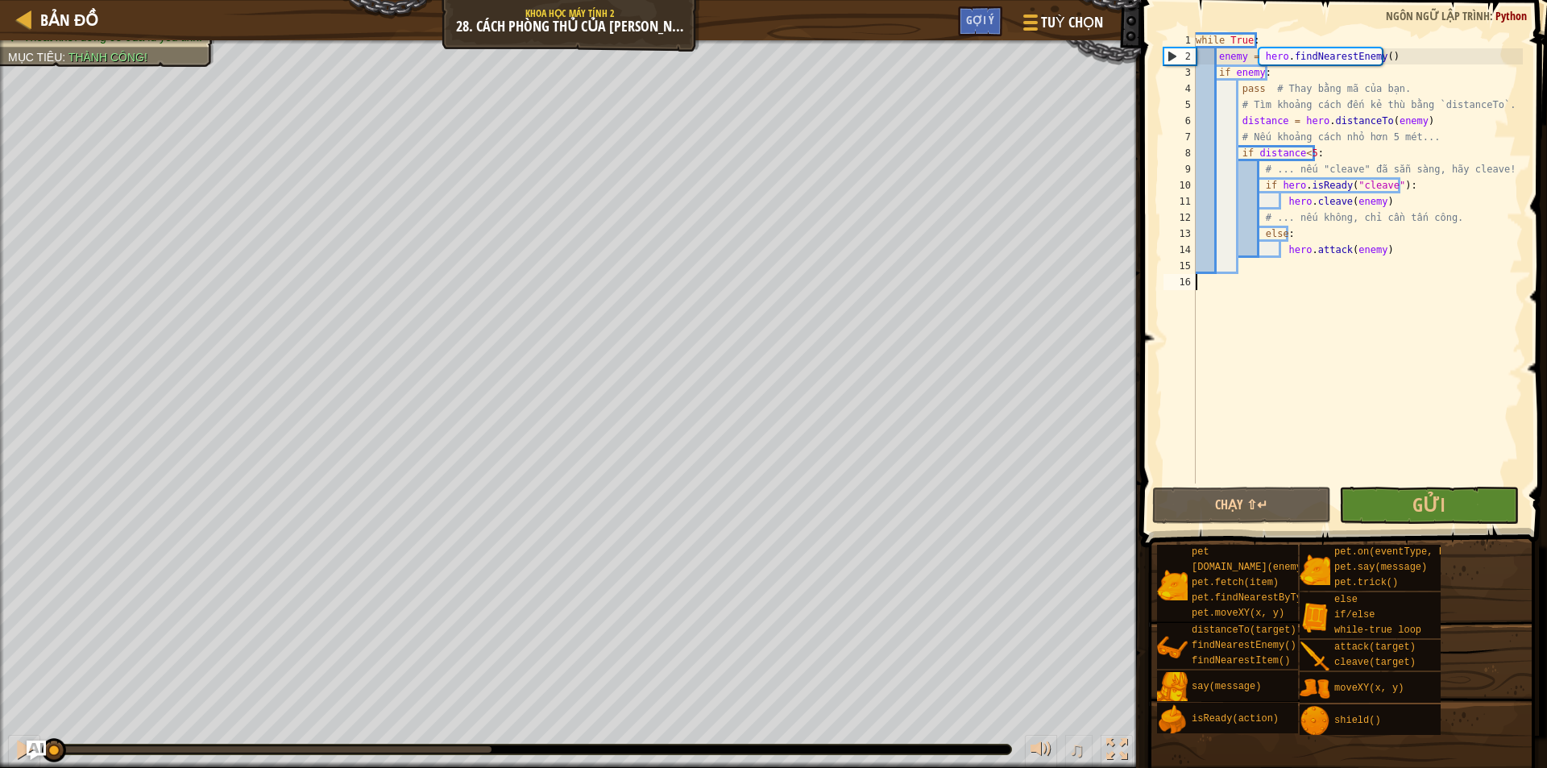
click at [6, 16] on div "Bản đồ Khoa học máy tính 2 28. Cách phòng thủ của [PERSON_NAME] chọn Xong Gợi ý" at bounding box center [570, 20] width 1141 height 40
click at [30, 22] on div at bounding box center [25, 19] width 20 height 20
select select "vi"
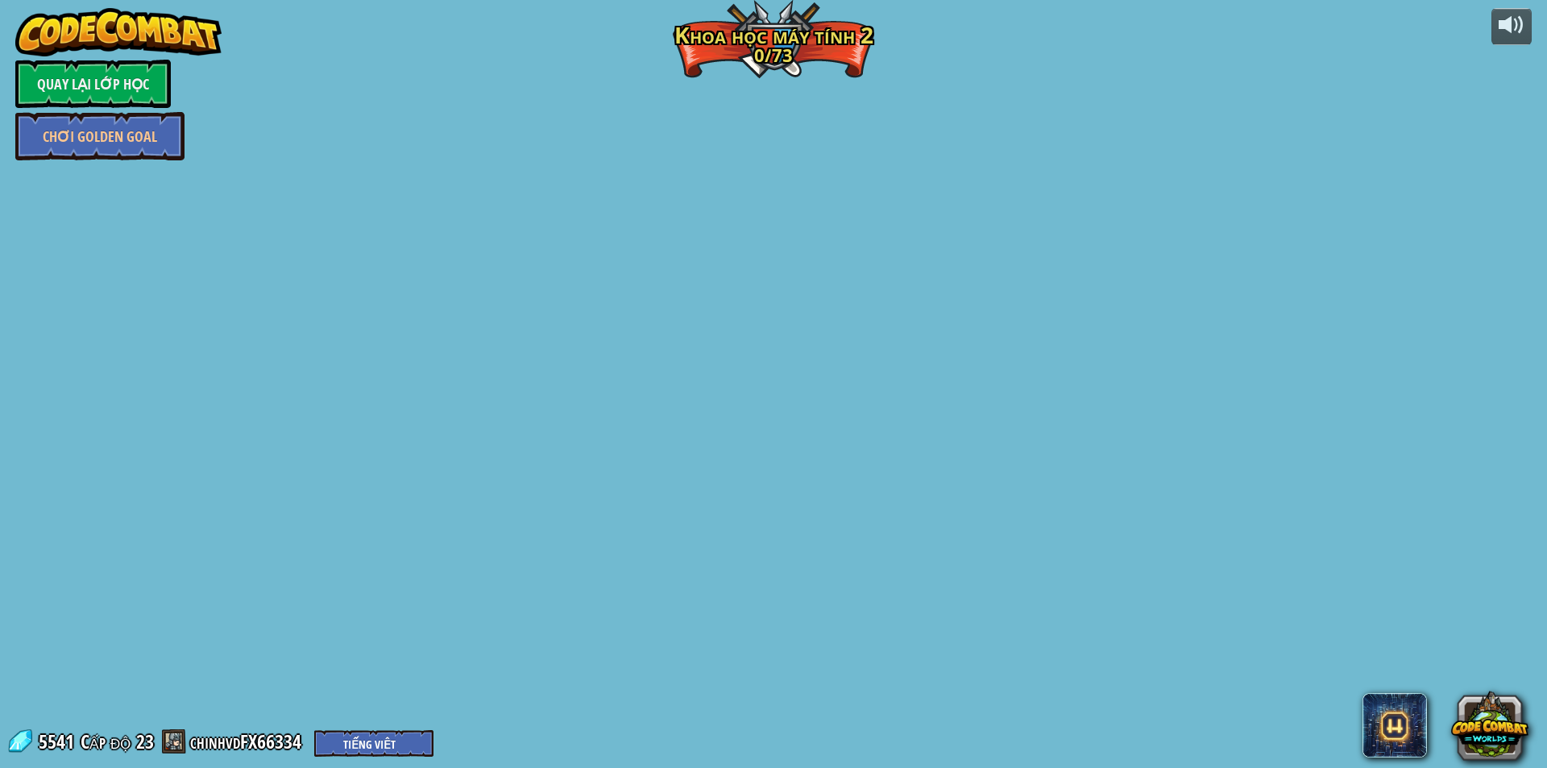
select select "vi"
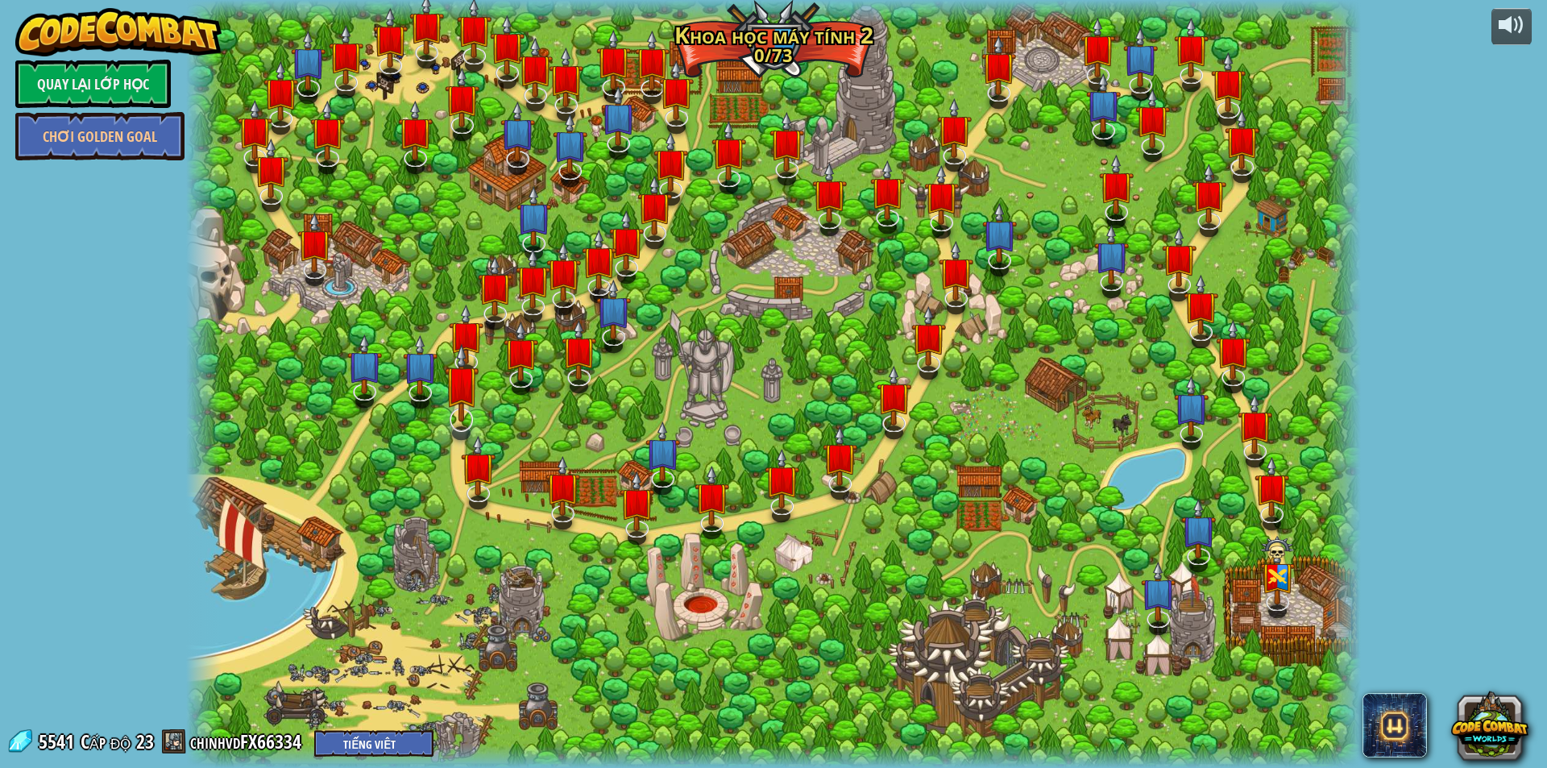
select select "vi"
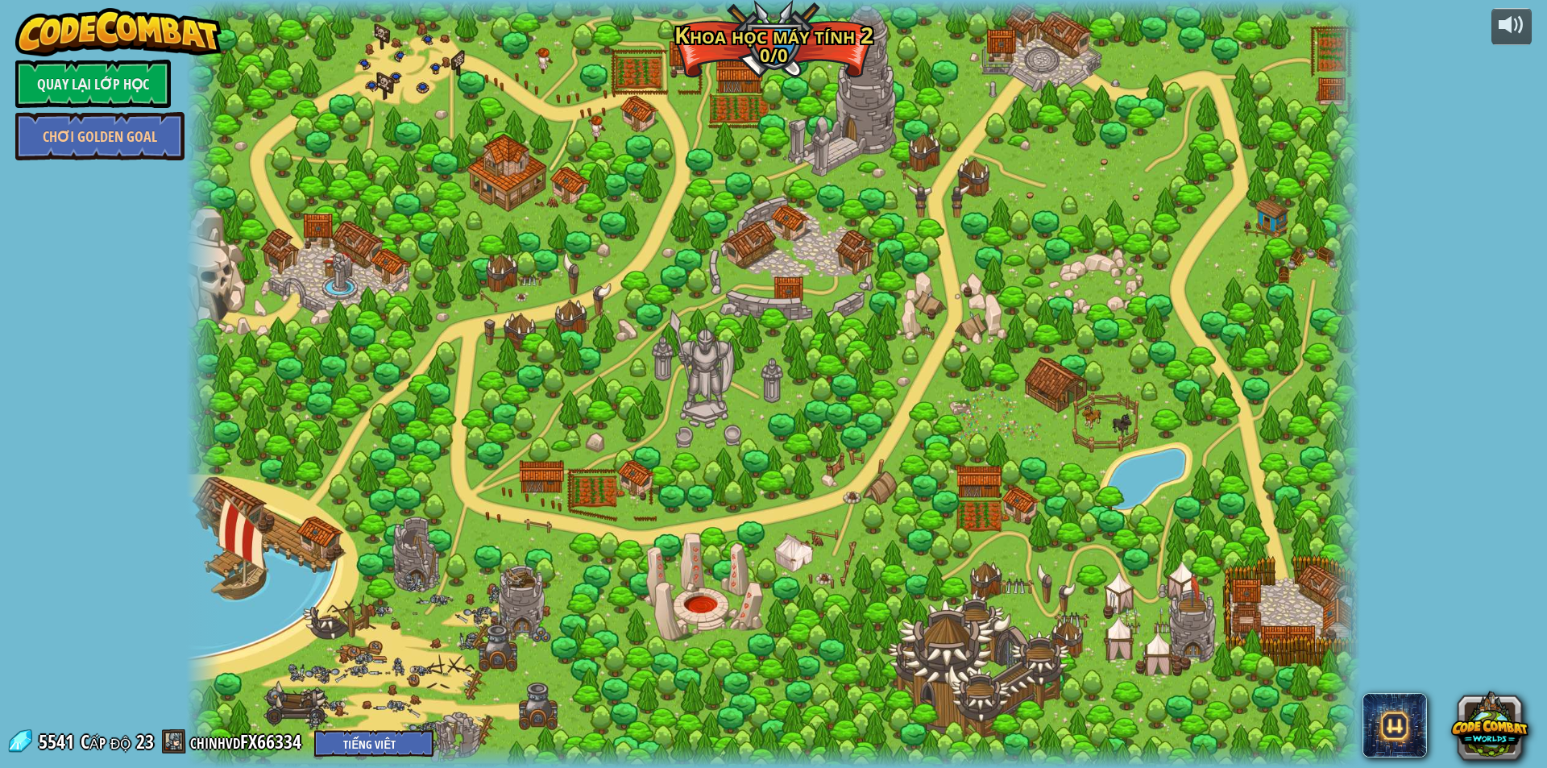
select select "vi"
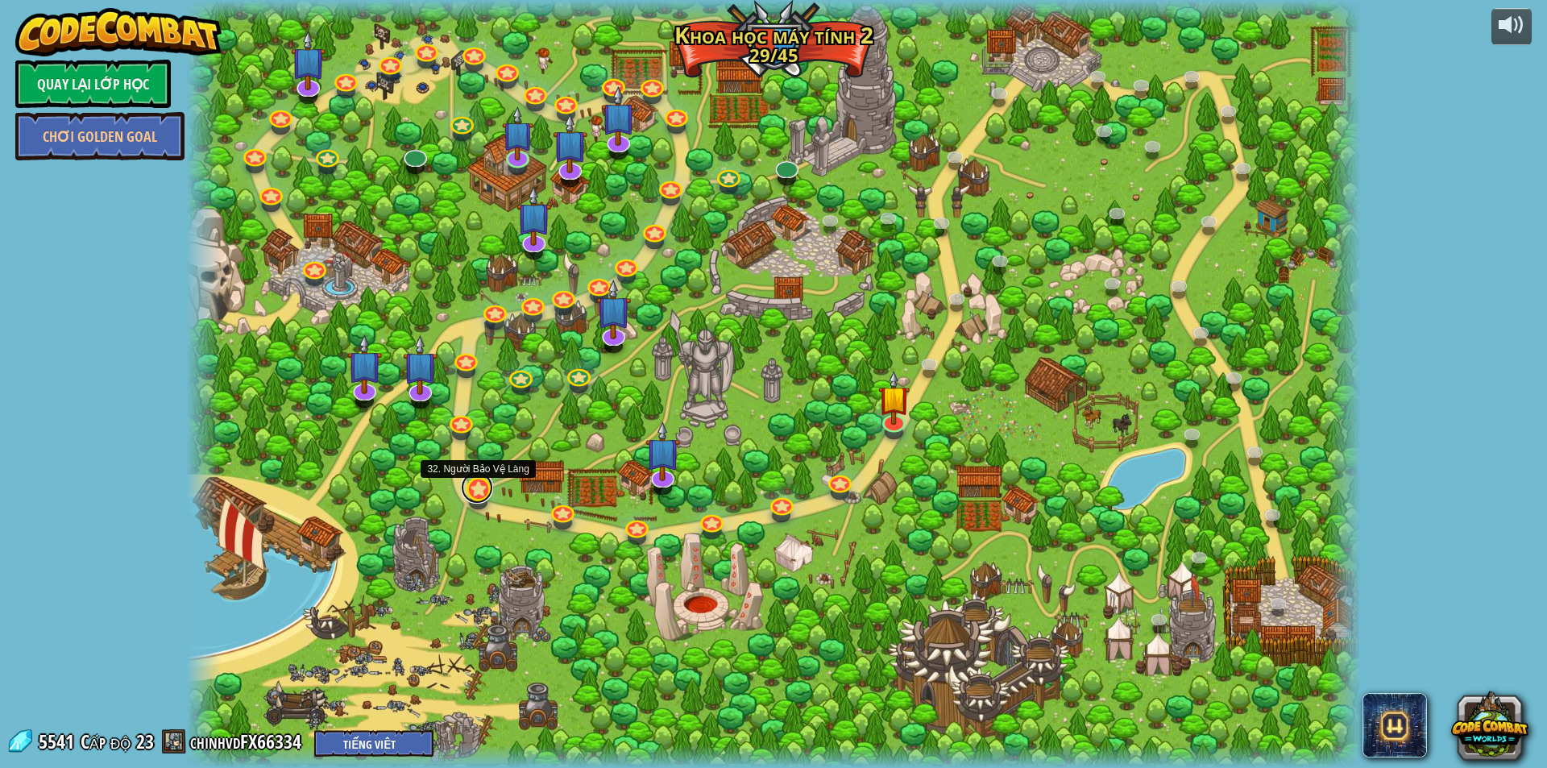
click at [476, 488] on link at bounding box center [477, 487] width 32 height 32
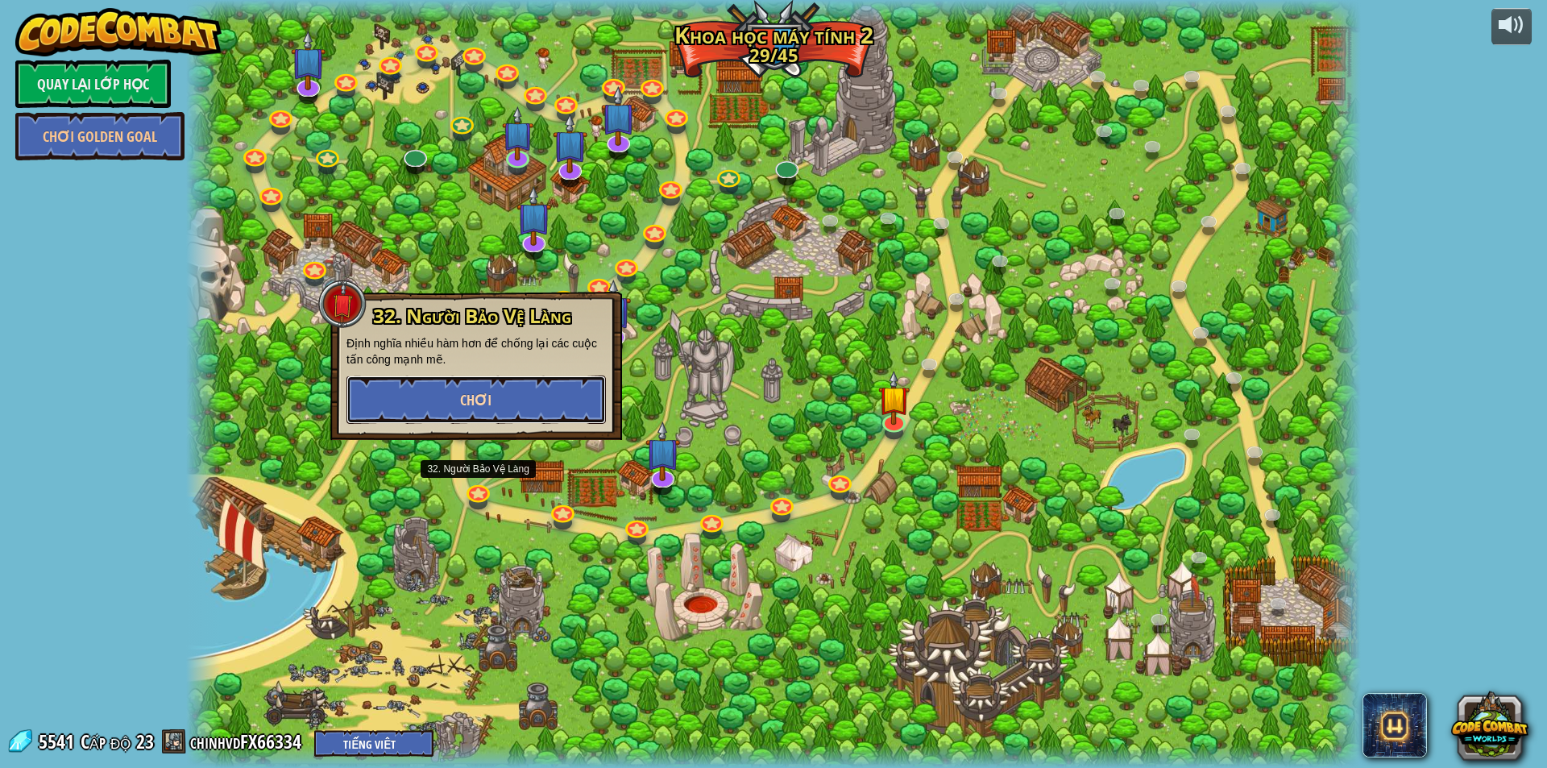
click at [522, 397] on button "Chơi" at bounding box center [475, 399] width 259 height 48
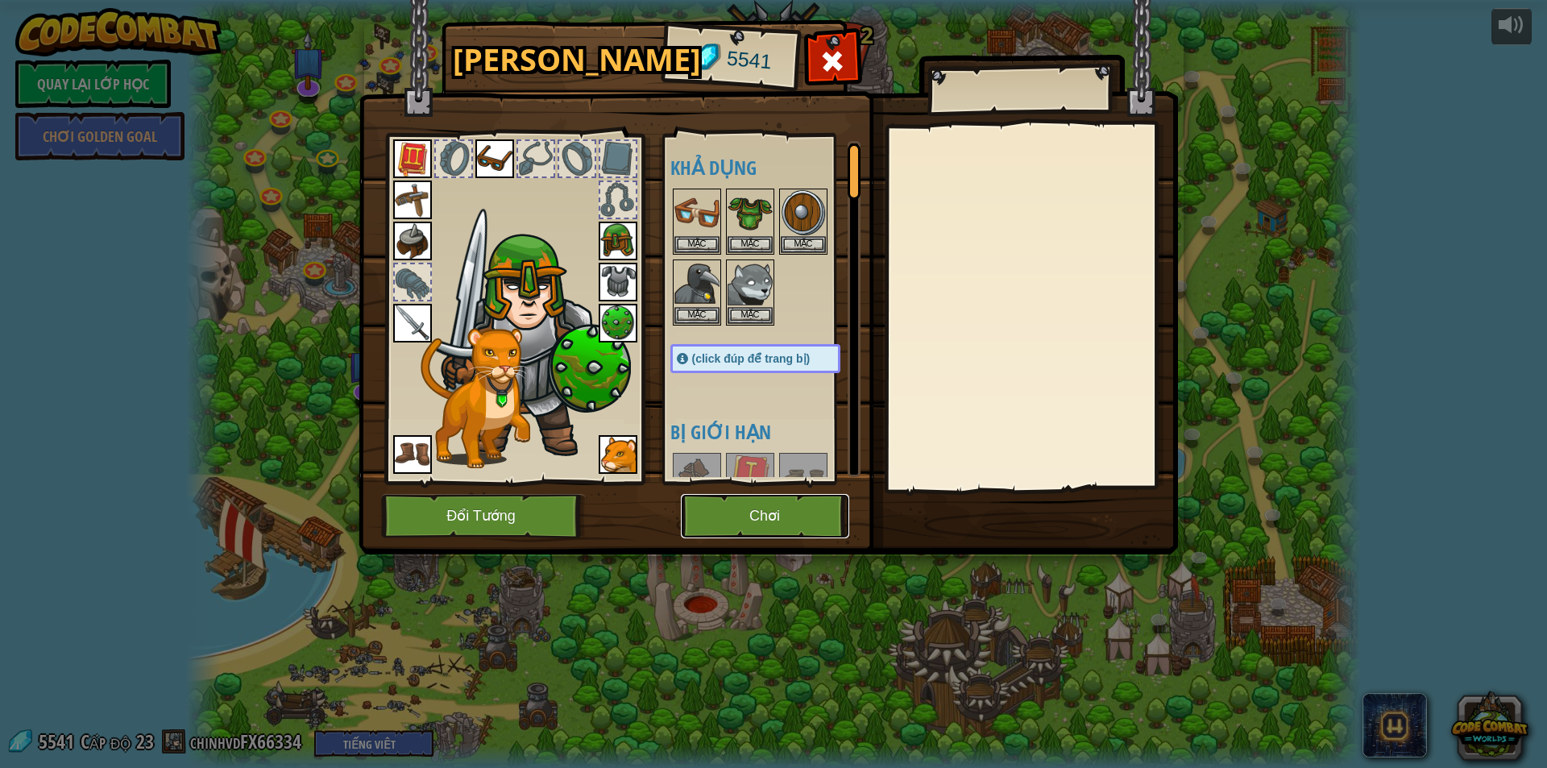
click at [758, 508] on button "Chơi" at bounding box center [765, 516] width 168 height 44
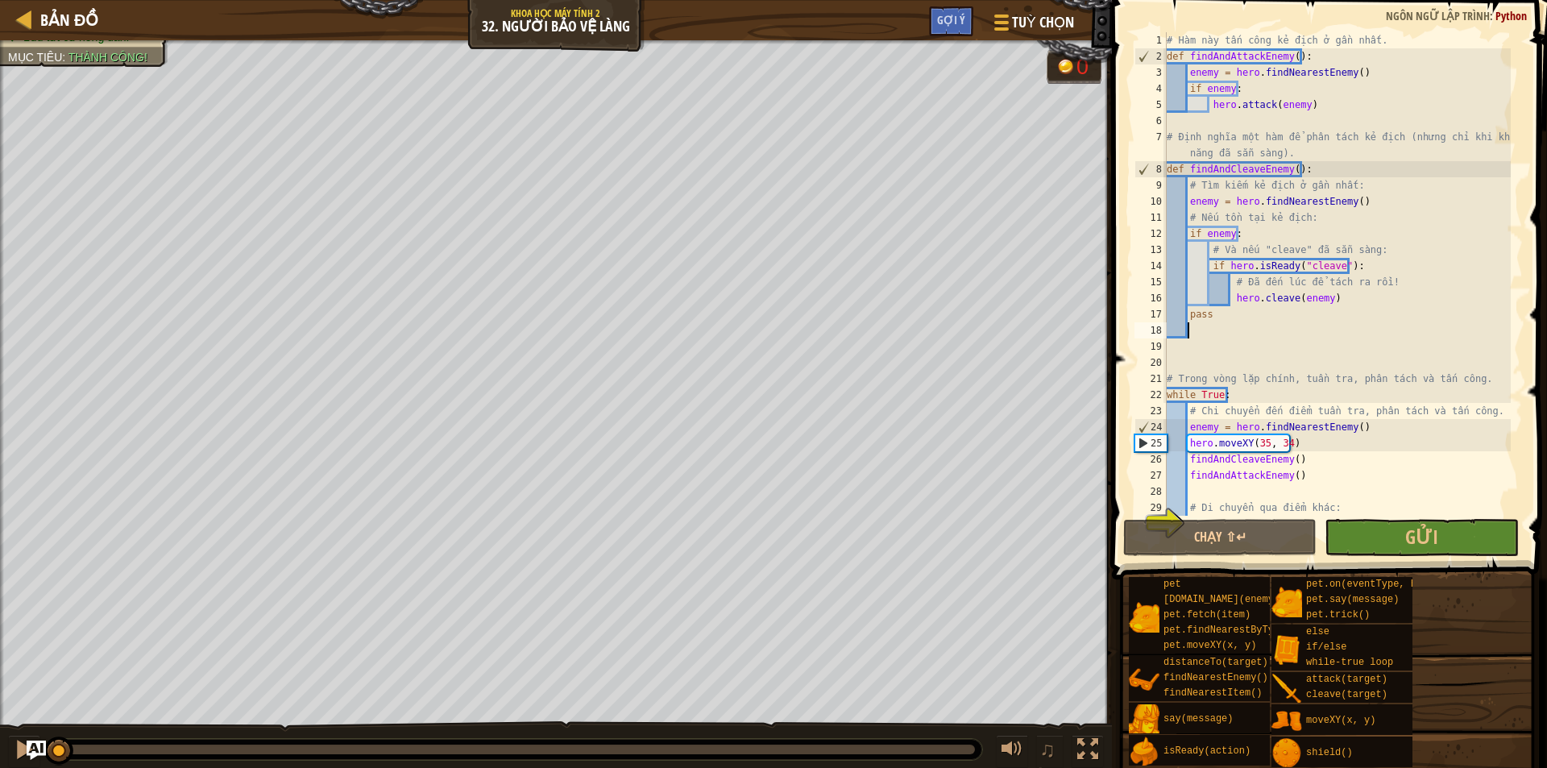
drag, startPoint x: 1233, startPoint y: 331, endPoint x: 1230, endPoint y: 359, distance: 27.5
click at [1233, 332] on div "# Hàm này tấn công kẻ địch ở gần nhất. def findAndAttackEnemy ( ) : enemy = her…" at bounding box center [1336, 290] width 347 height 516
click at [23, 4] on div "Bản đồ Khoa học máy tính 2 32. Người Bảo Vệ Làng Tuỳ chọn Xong Gợi ý" at bounding box center [556, 20] width 1112 height 40
click at [19, 23] on div at bounding box center [25, 19] width 20 height 20
select select "vi"
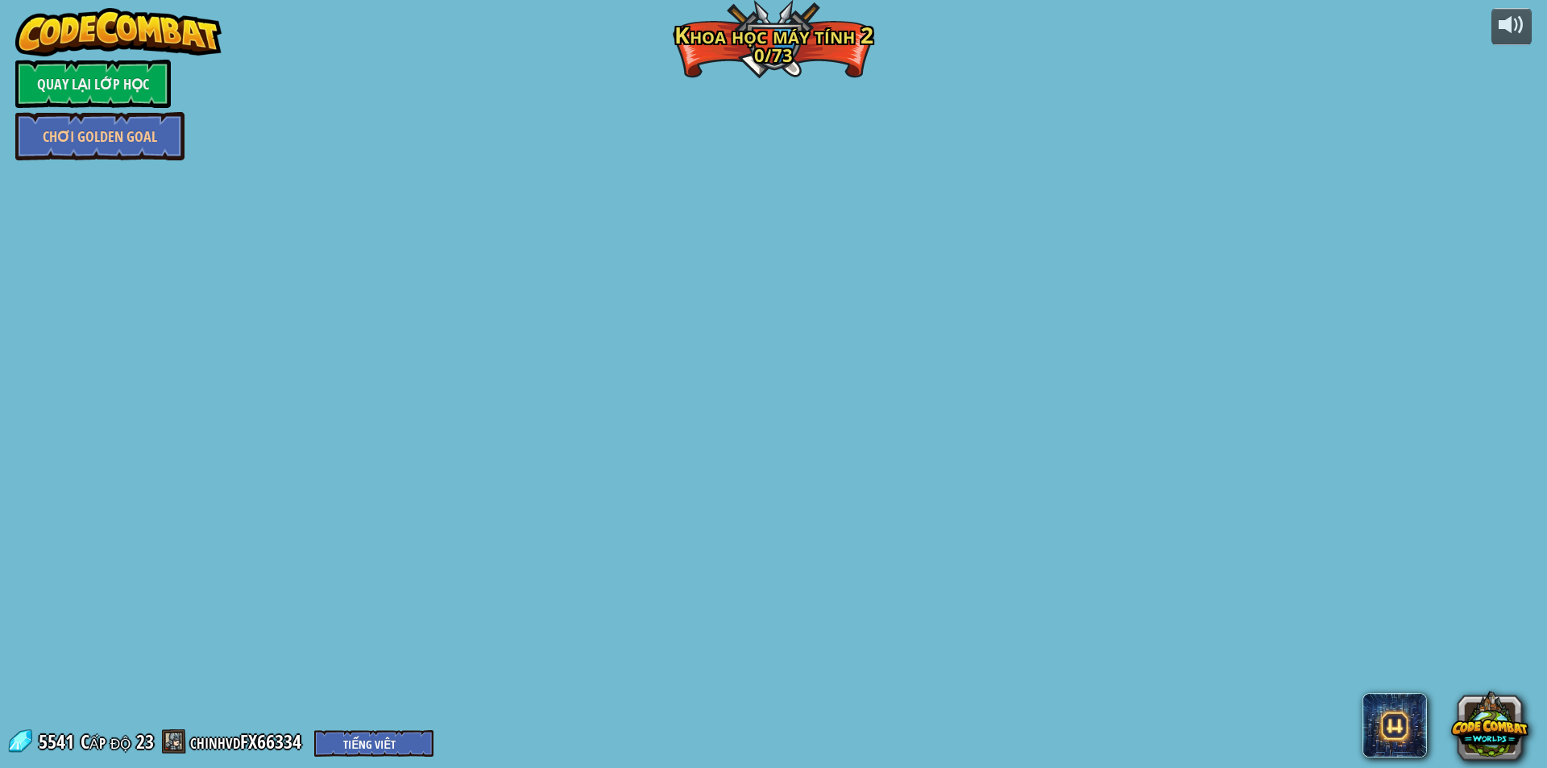
select select "vi"
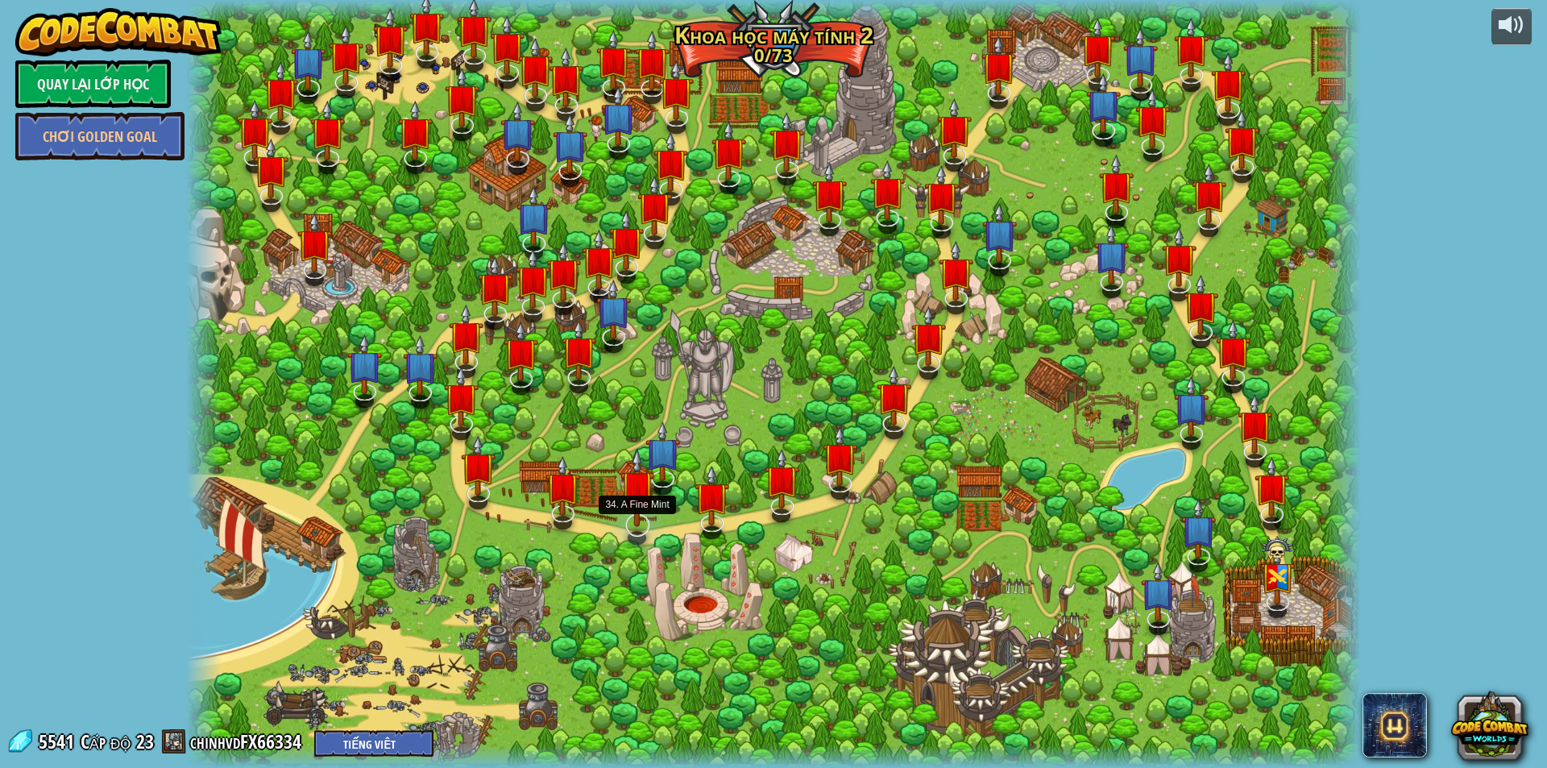
select select "vi"
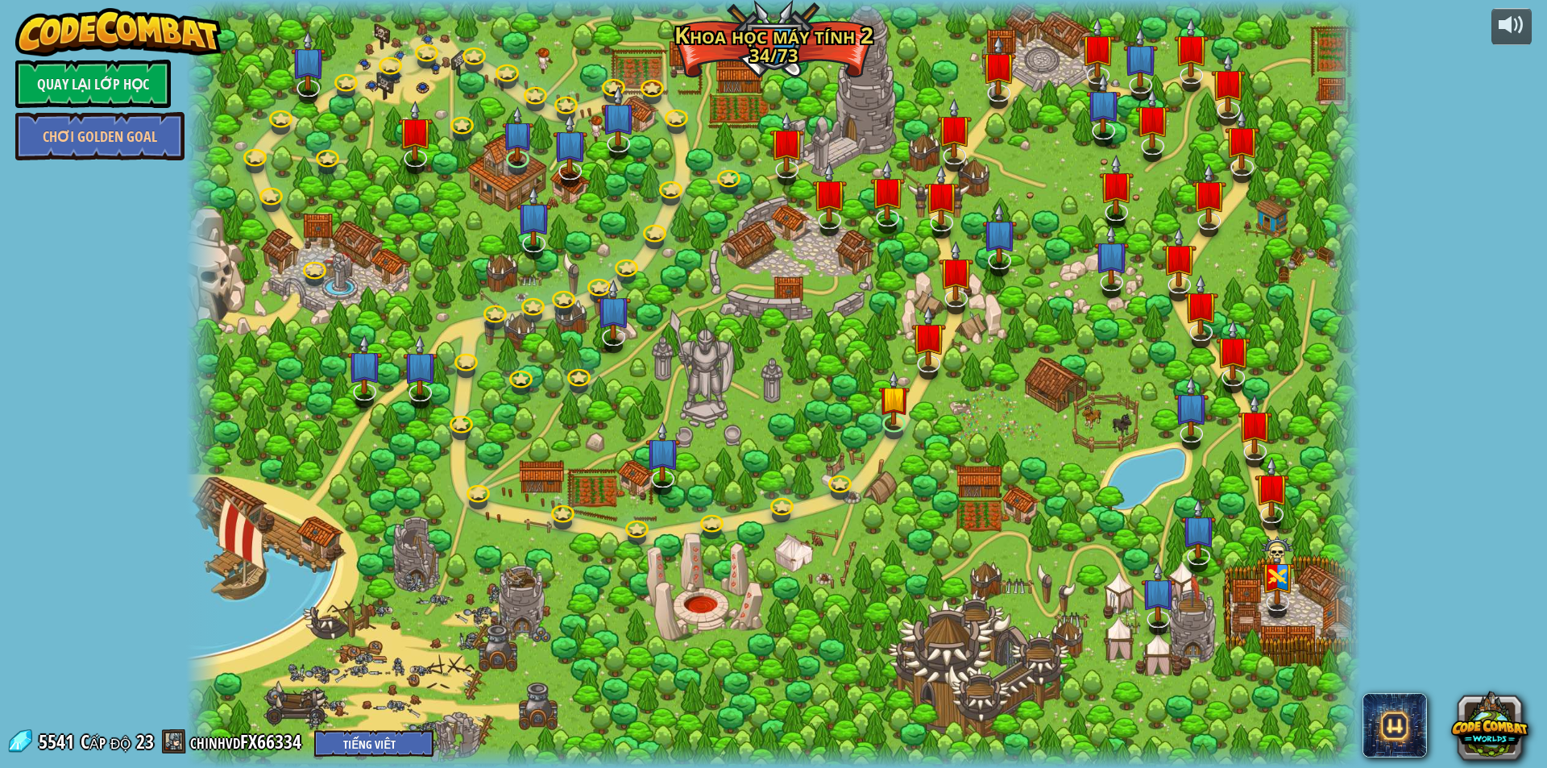
select select "vi"
click at [558, 511] on link at bounding box center [561, 507] width 32 height 32
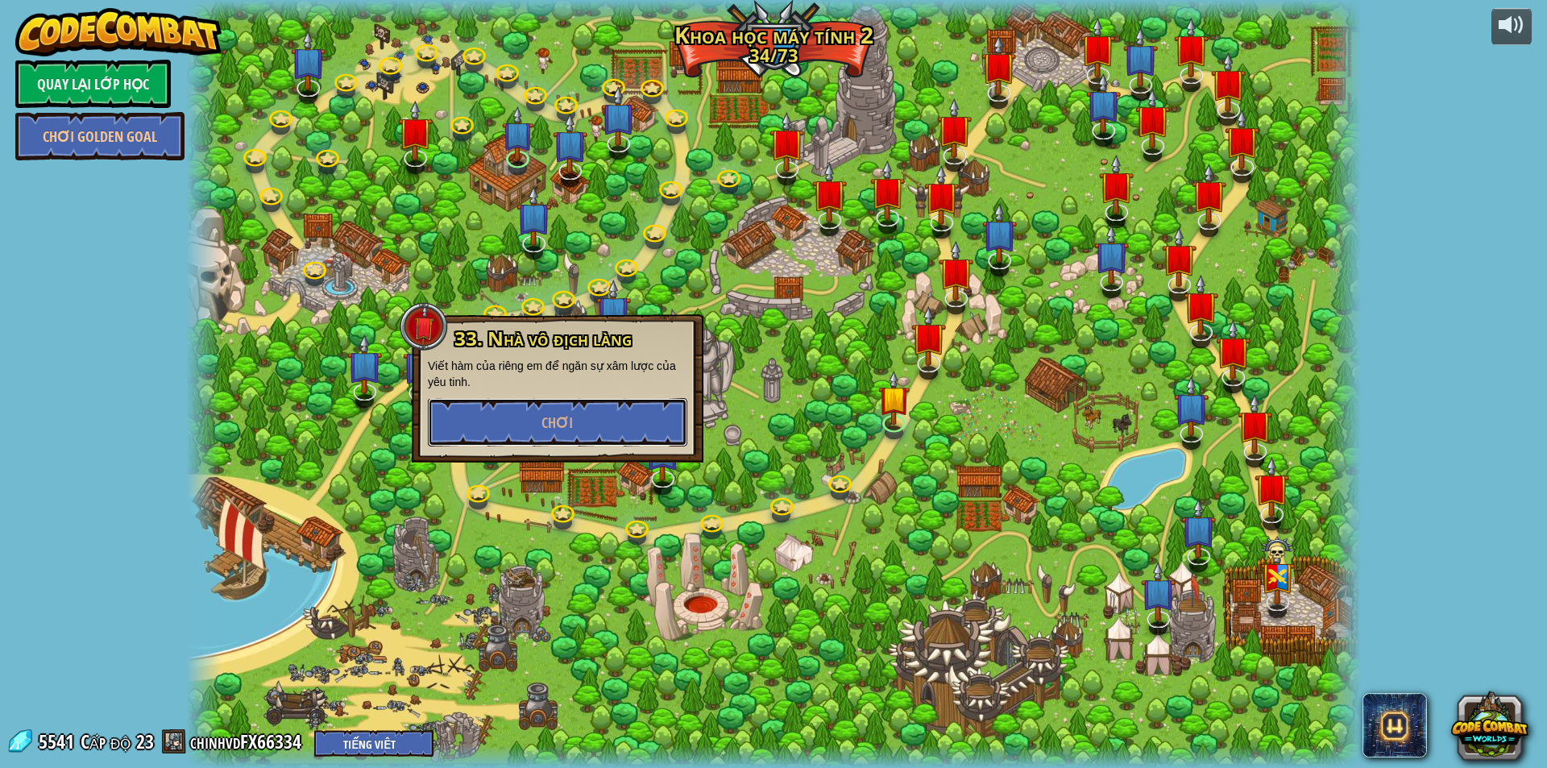
click at [595, 425] on button "Chơi" at bounding box center [557, 422] width 259 height 48
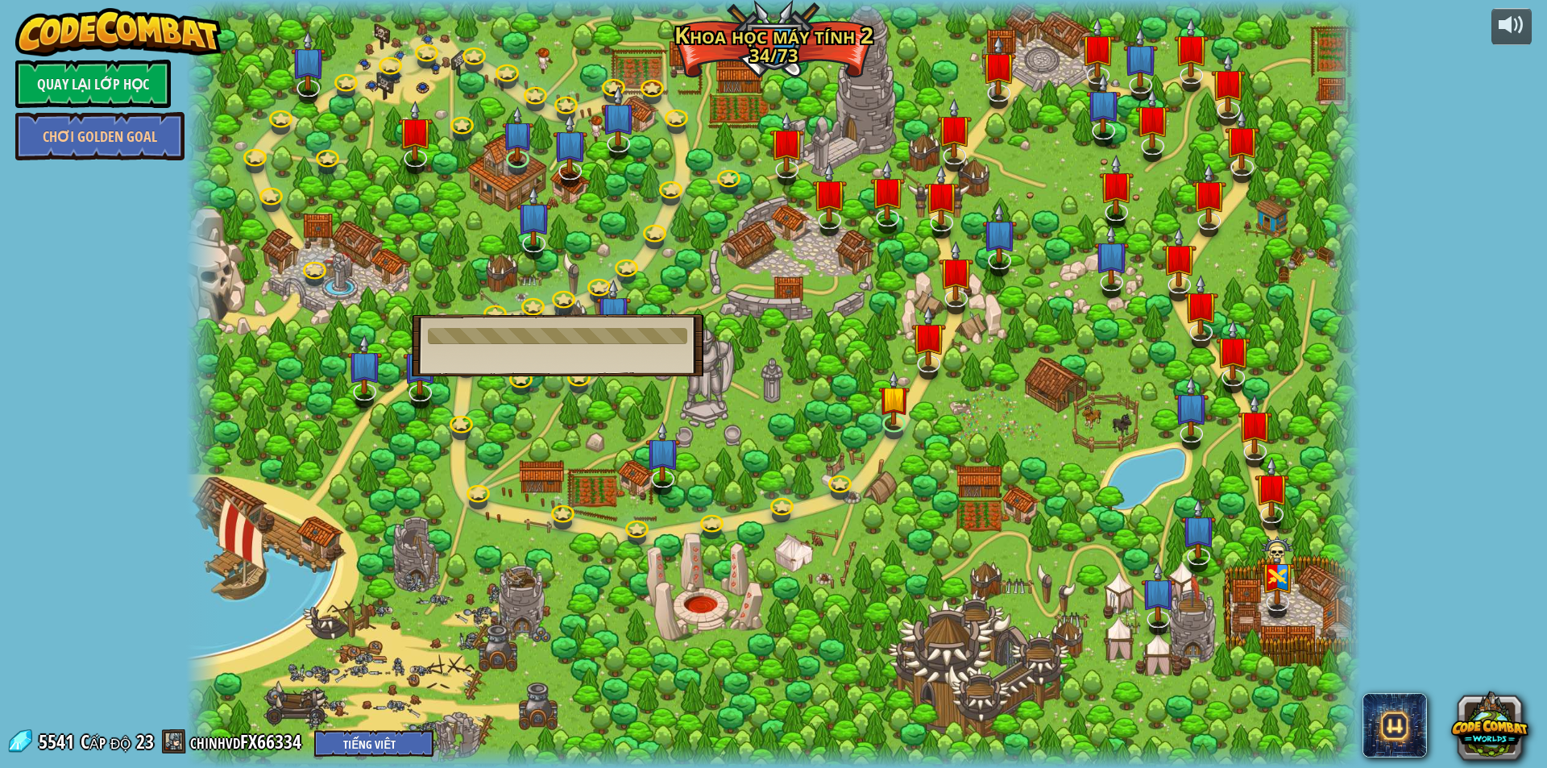
select select "vi"
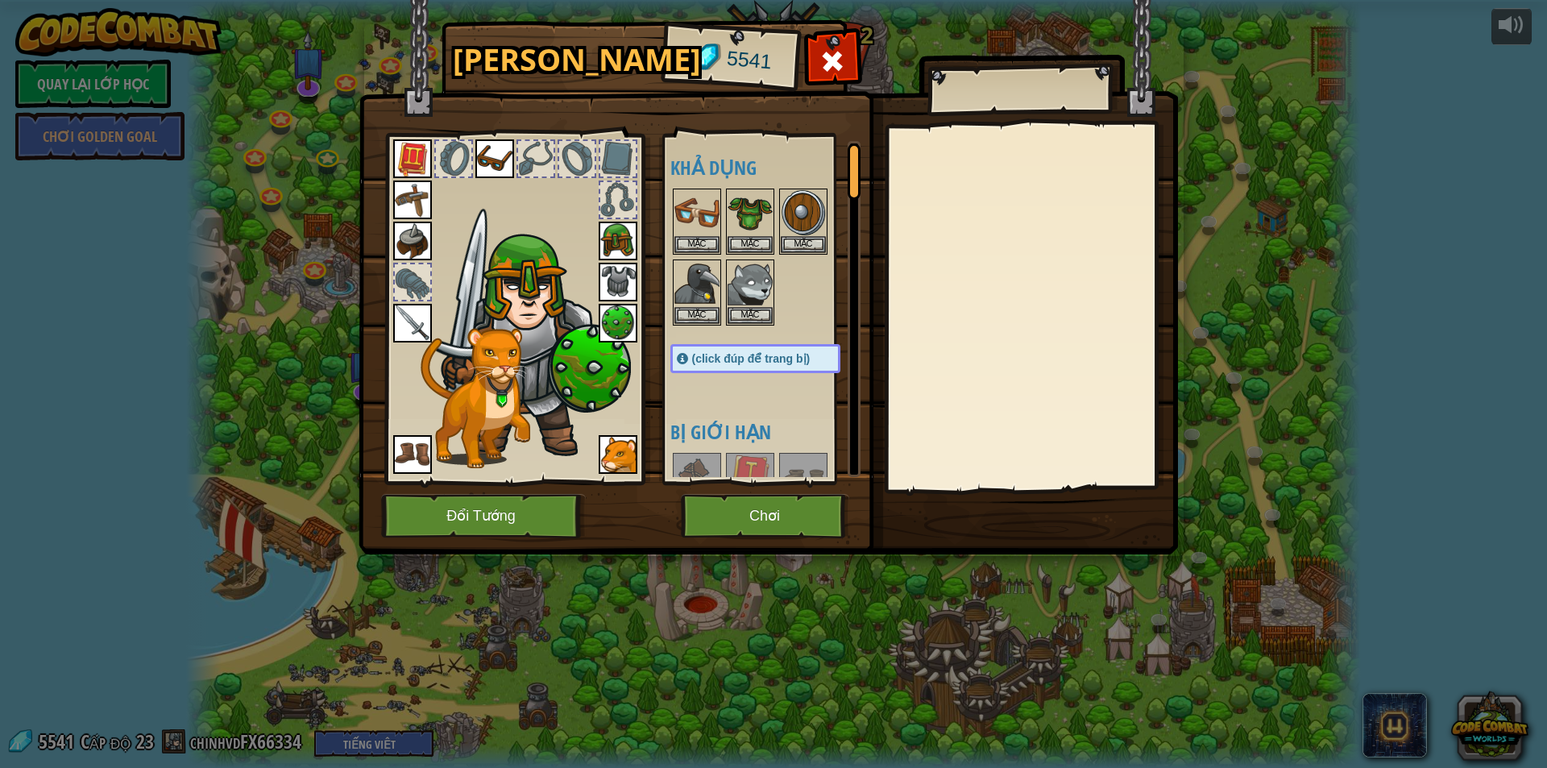
click at [764, 516] on button "Chơi" at bounding box center [765, 516] width 168 height 44
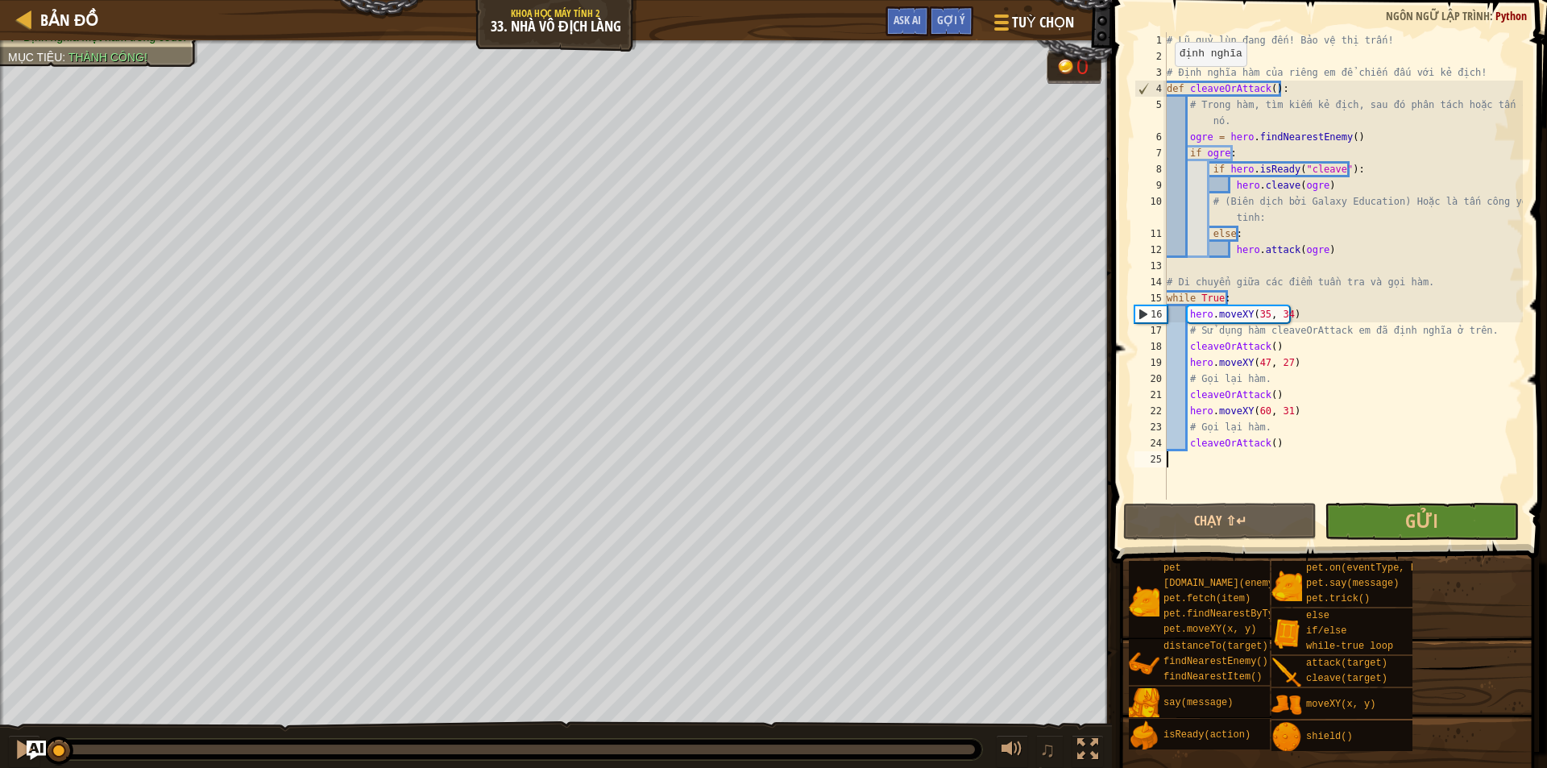
select select "vi"
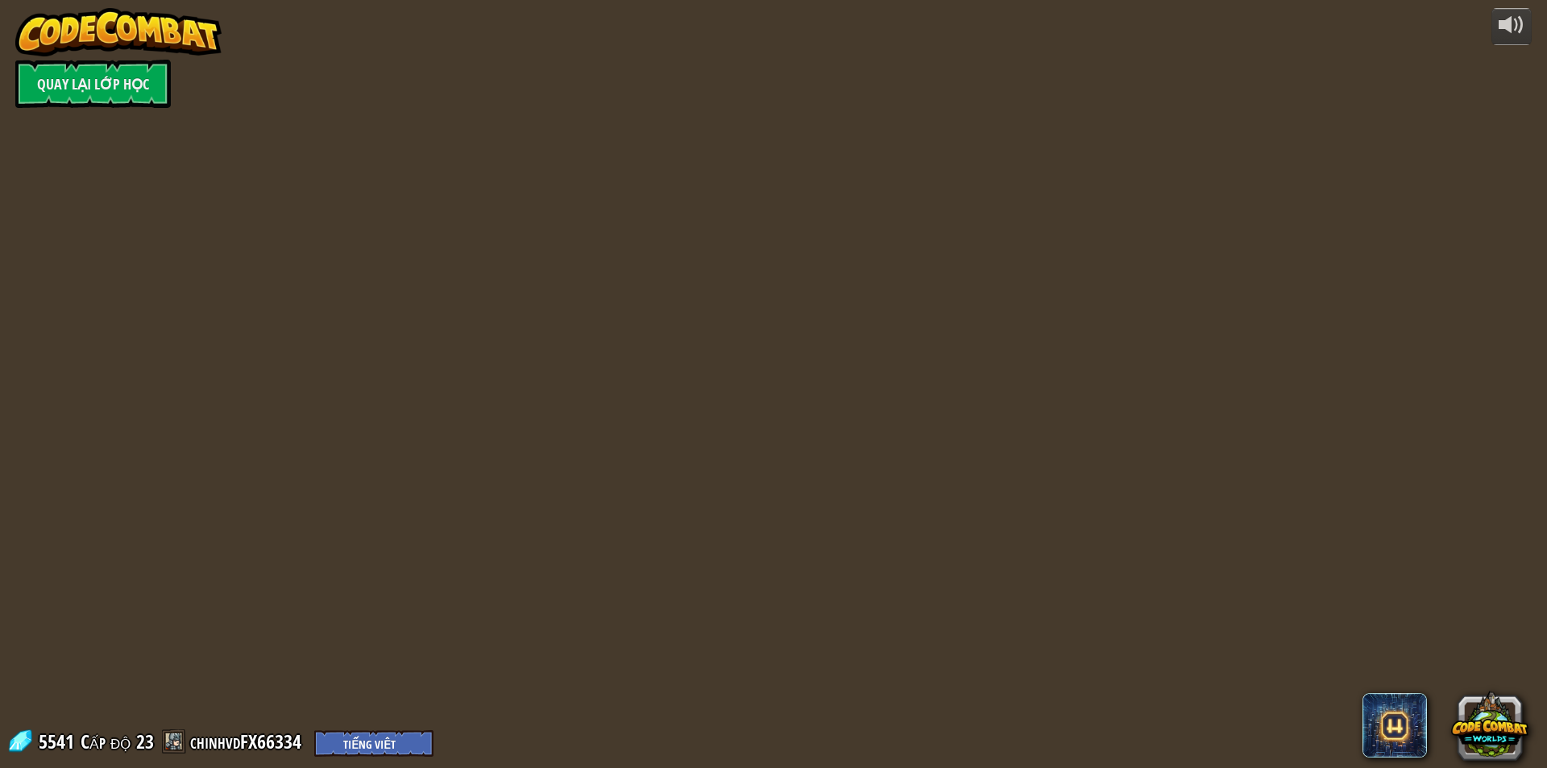
select select "vi"
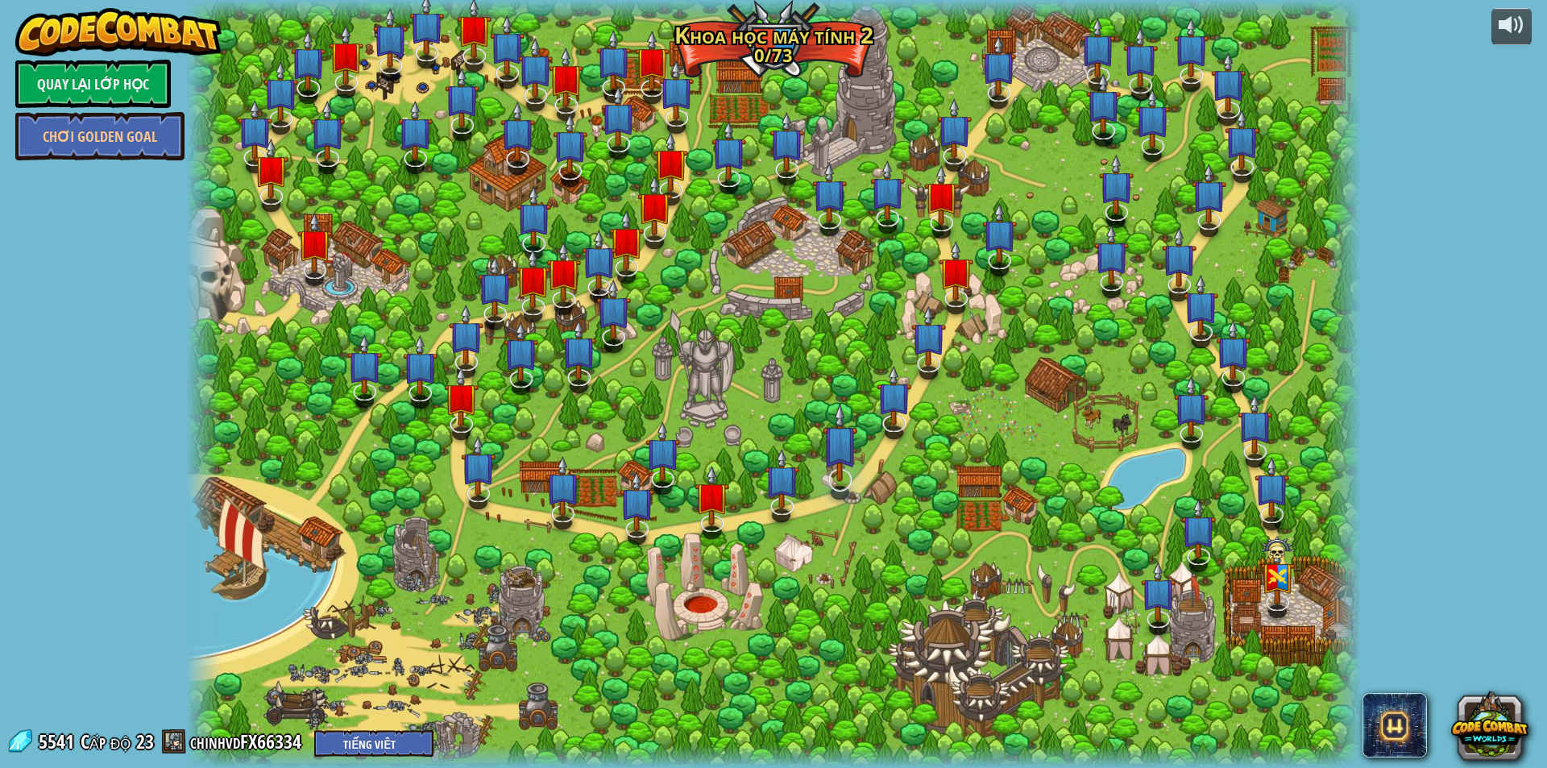
select select "vi"
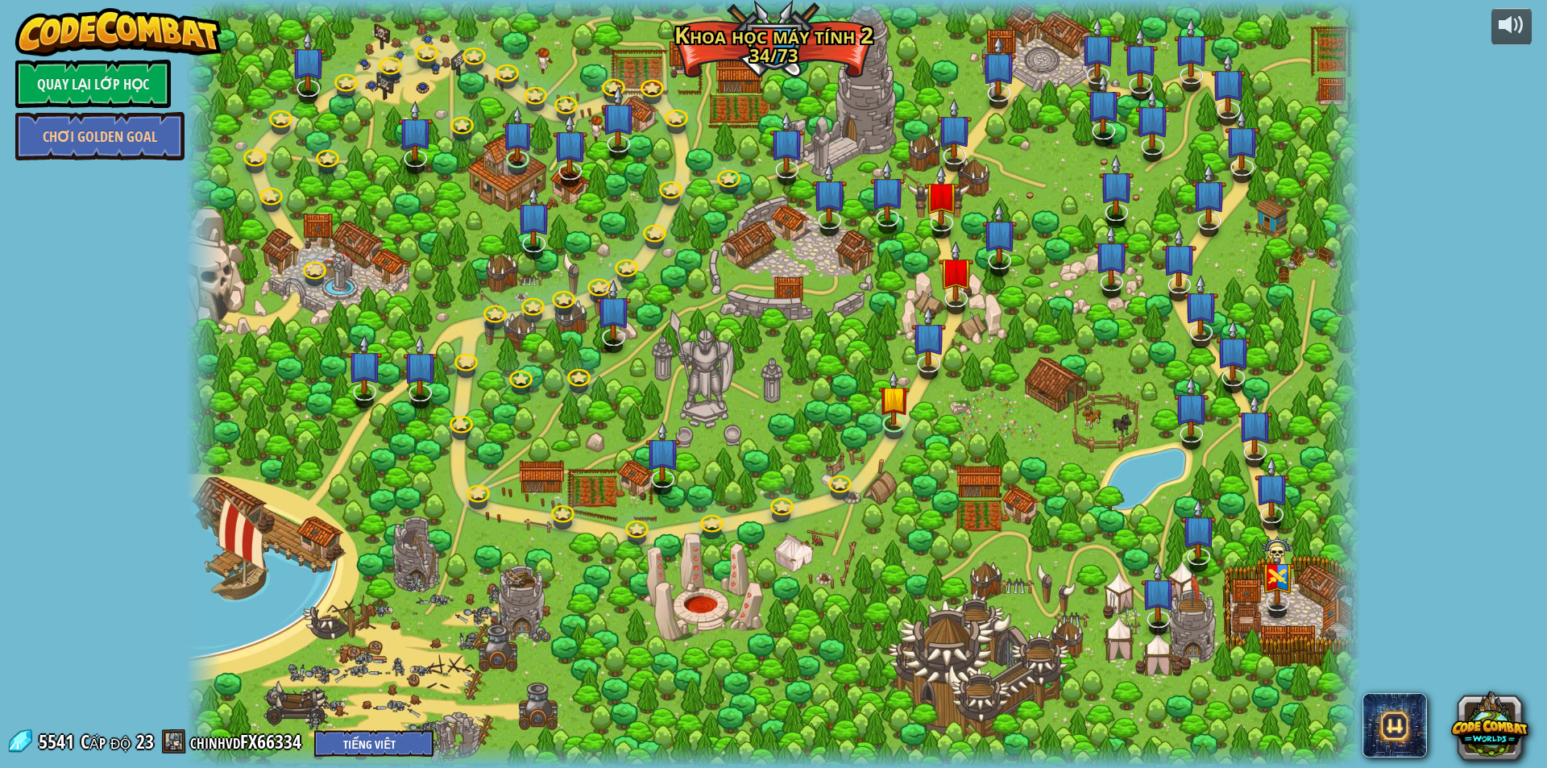
select select "vi"
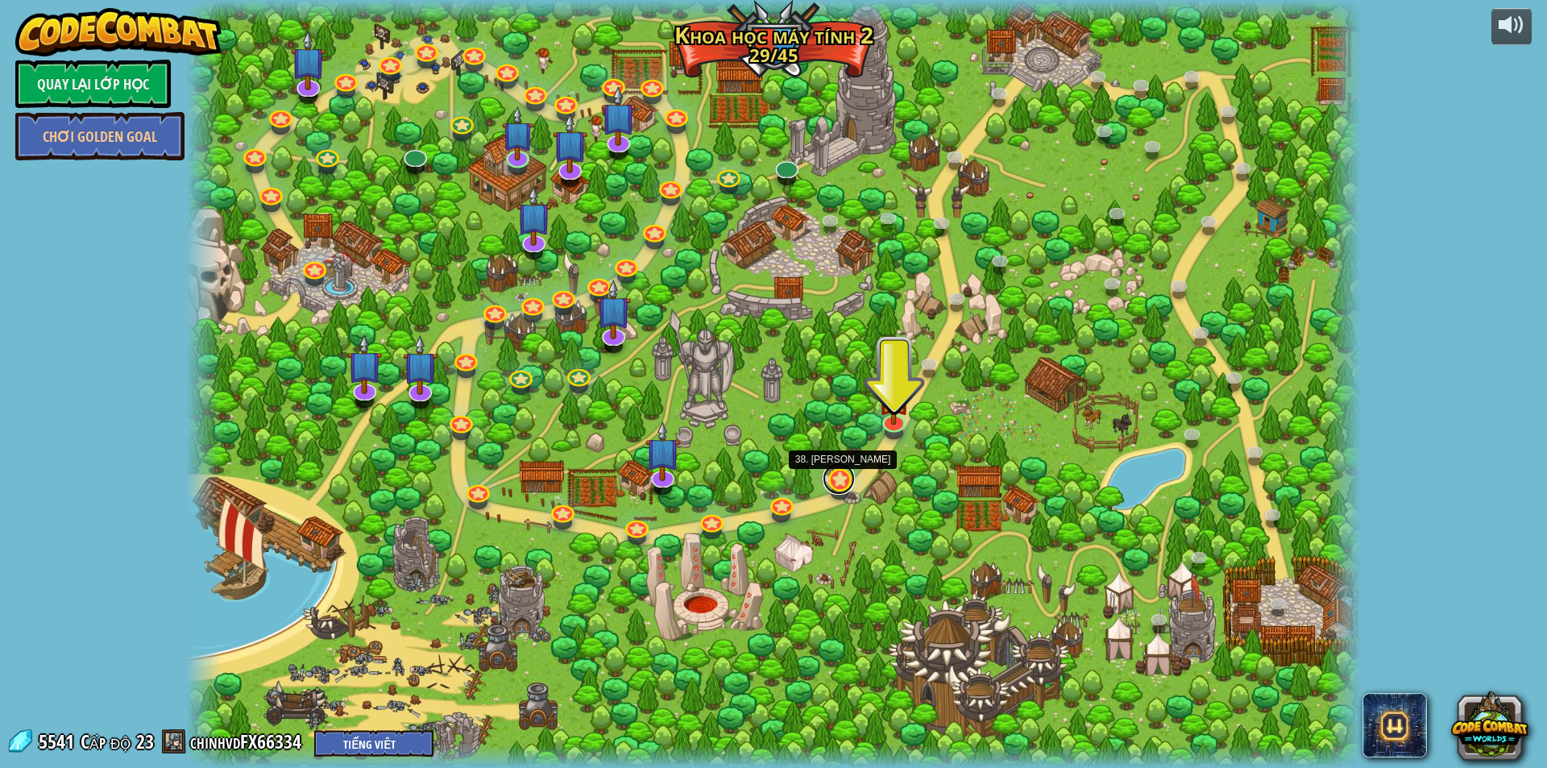
click at [840, 482] on link at bounding box center [839, 478] width 32 height 32
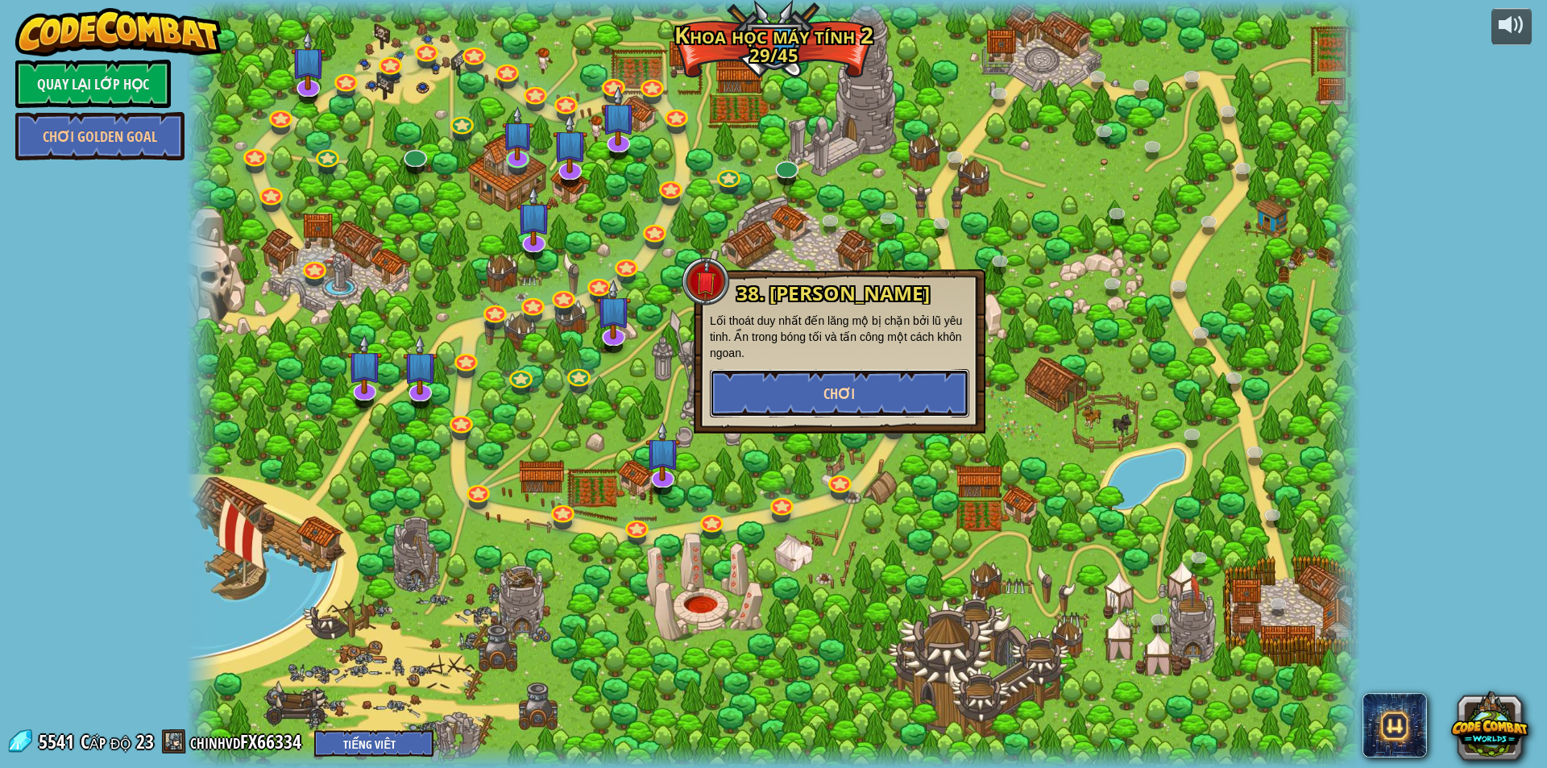
click at [856, 394] on button "Chơi" at bounding box center [839, 393] width 259 height 48
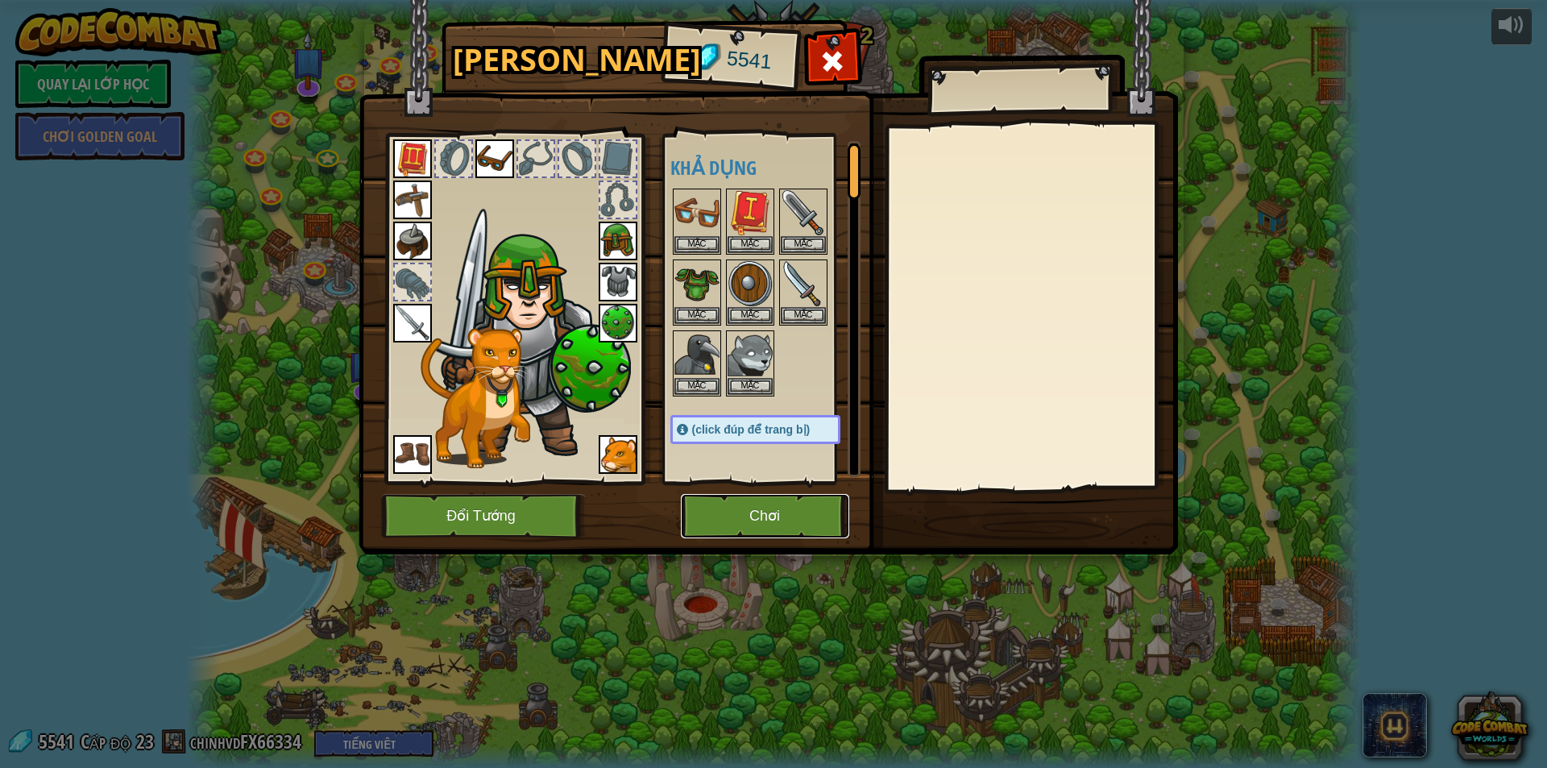
click at [788, 513] on button "Chơi" at bounding box center [765, 516] width 168 height 44
